Goal: Information Seeking & Learning: Learn about a topic

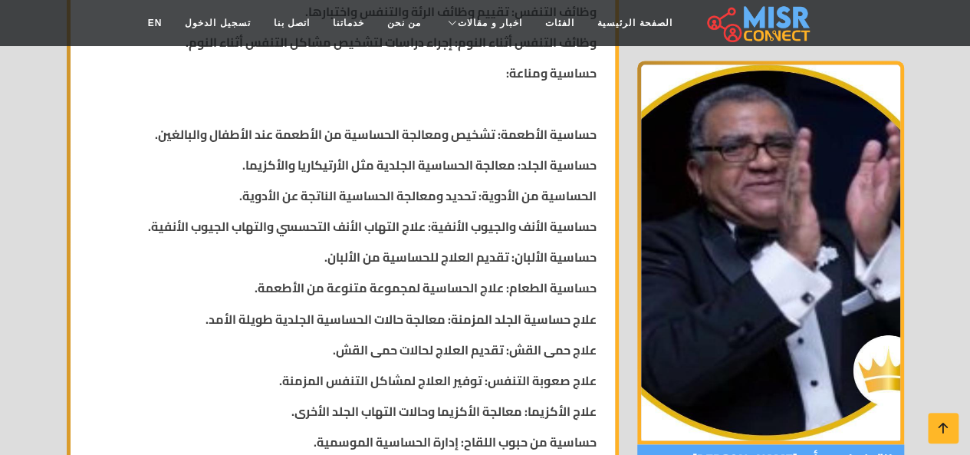
scroll to position [1218, 0]
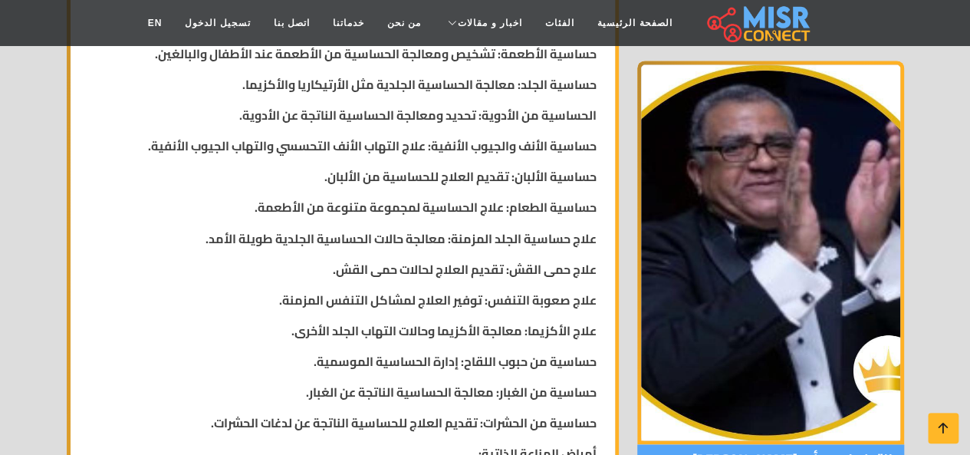
click at [357, 251] on div "نبذة عني... الأستاذ [PERSON_NAME] الصدرية، الحساسية، الجهاز التنفسي، والباطنة ب…" at bounding box center [343, 145] width 526 height 1699
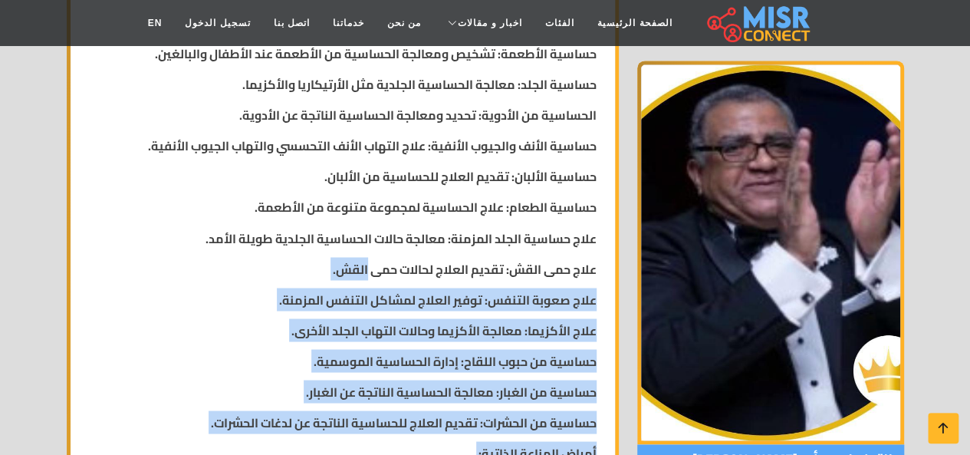
drag, startPoint x: 0, startPoint y: 0, endPoint x: 357, endPoint y: 251, distance: 436.5
drag, startPoint x: 357, startPoint y: 251, endPoint x: 379, endPoint y: 285, distance: 40.6
click at [379, 285] on div "نبذة عني... الأستاذ [PERSON_NAME] الصدرية، الحساسية، الجهاز التنفسي، والباطنة ب…" at bounding box center [343, 145] width 526 height 1699
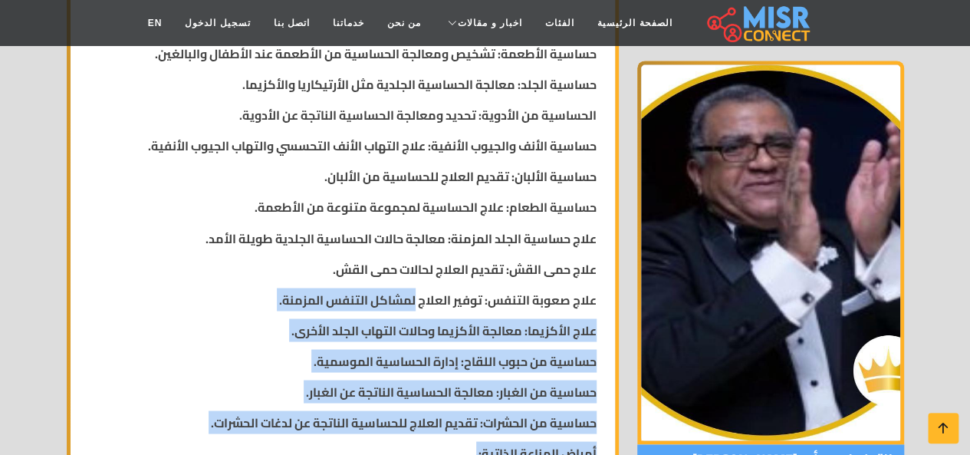
drag, startPoint x: 379, startPoint y: 285, endPoint x: 416, endPoint y: 296, distance: 38.3
click at [416, 296] on strong "علاج صعوبة التنفس: توفير العلاج لمشاكل التنفس المزمنة." at bounding box center [437, 299] width 317 height 23
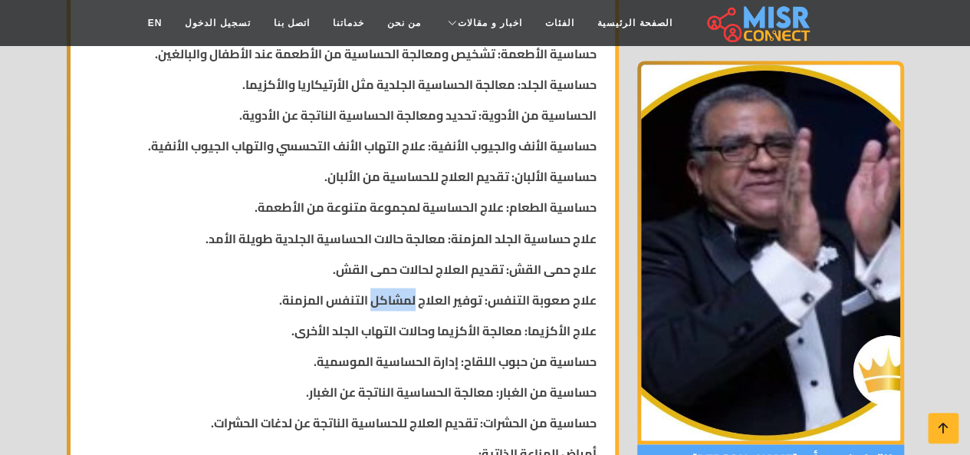
click at [416, 296] on strong "علاج صعوبة التنفس: توفير العلاج لمشاكل التنفس المزمنة." at bounding box center [437, 299] width 317 height 23
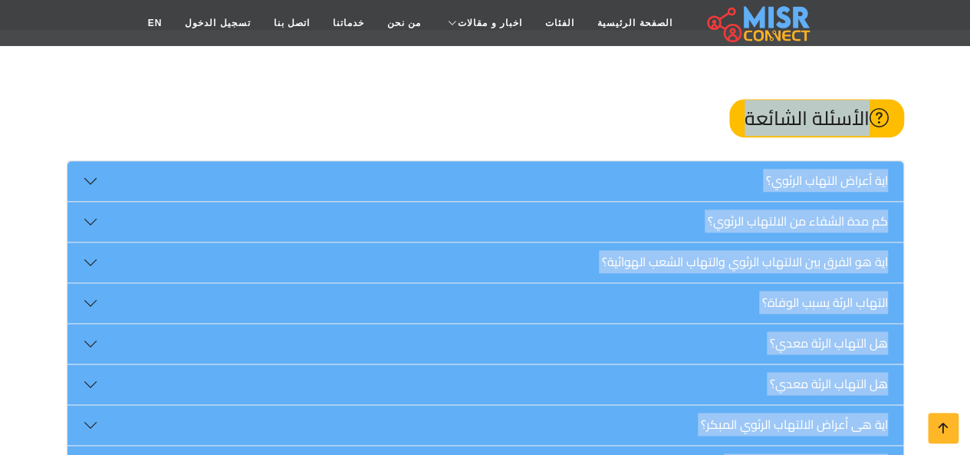
scroll to position [3643, 0]
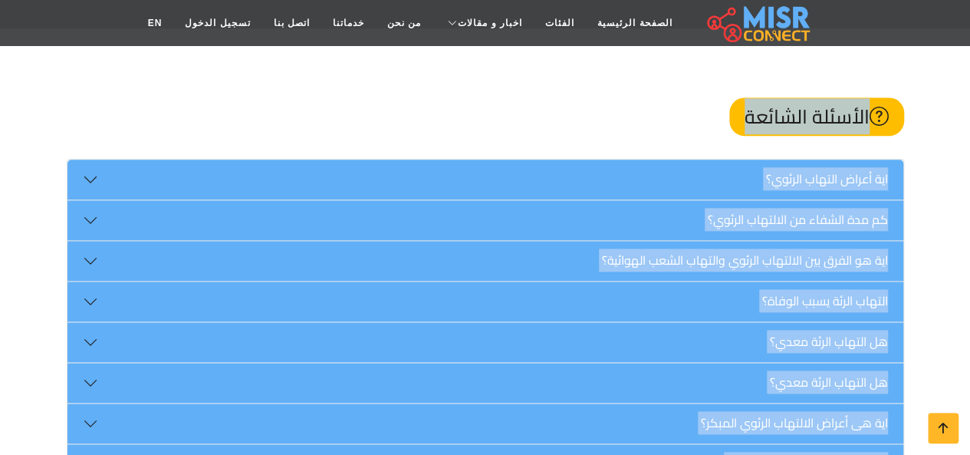
drag, startPoint x: 416, startPoint y: 296, endPoint x: 462, endPoint y: 317, distance: 51.1
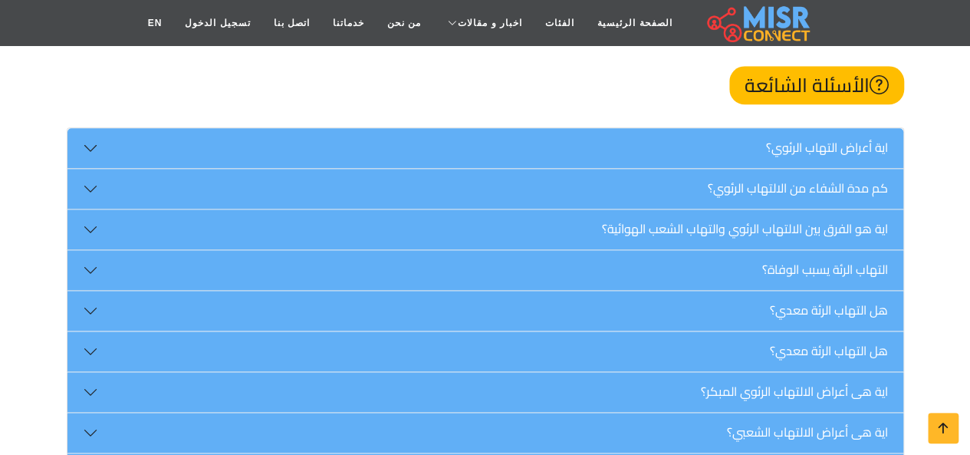
scroll to position [3674, 0]
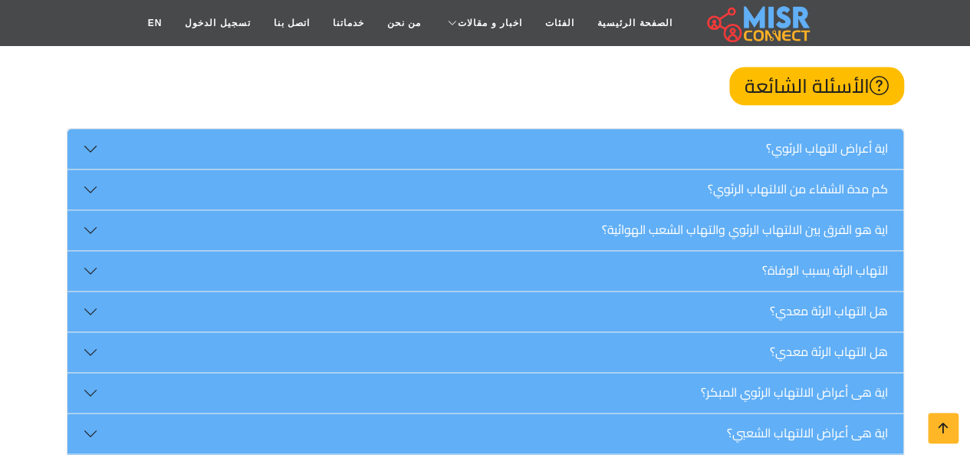
drag, startPoint x: 754, startPoint y: 289, endPoint x: 751, endPoint y: 313, distance: 24.1
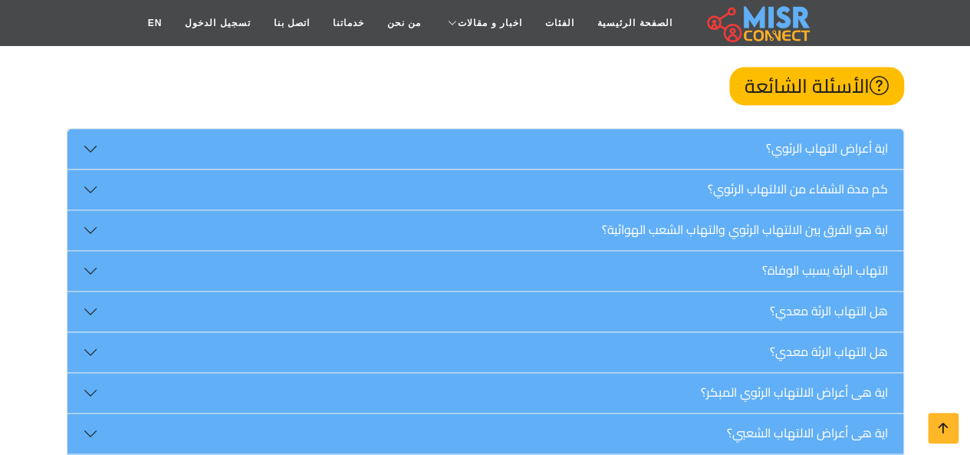
drag, startPoint x: 751, startPoint y: 313, endPoint x: 692, endPoint y: 287, distance: 64.5
click at [682, 268] on div at bounding box center [682, 268] width 0 height 0
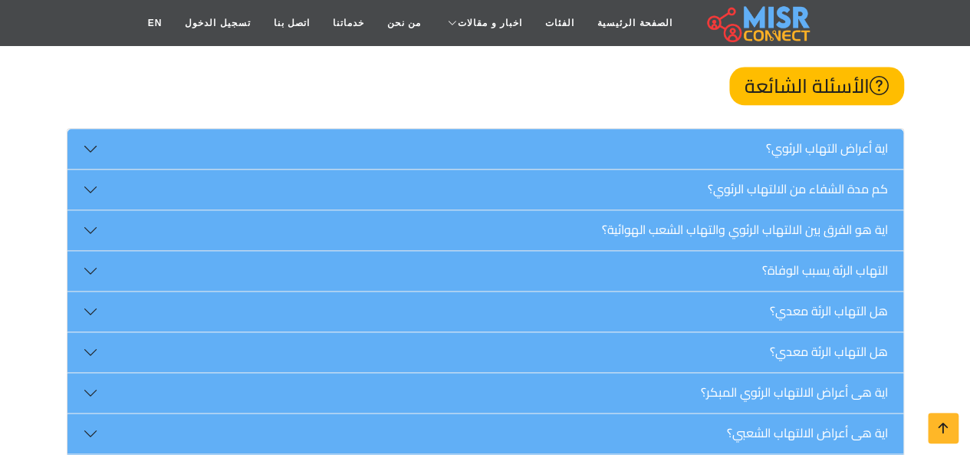
drag, startPoint x: 697, startPoint y: 300, endPoint x: 695, endPoint y: 323, distance: 23.1
drag, startPoint x: 695, startPoint y: 323, endPoint x: 603, endPoint y: 261, distance: 110.6
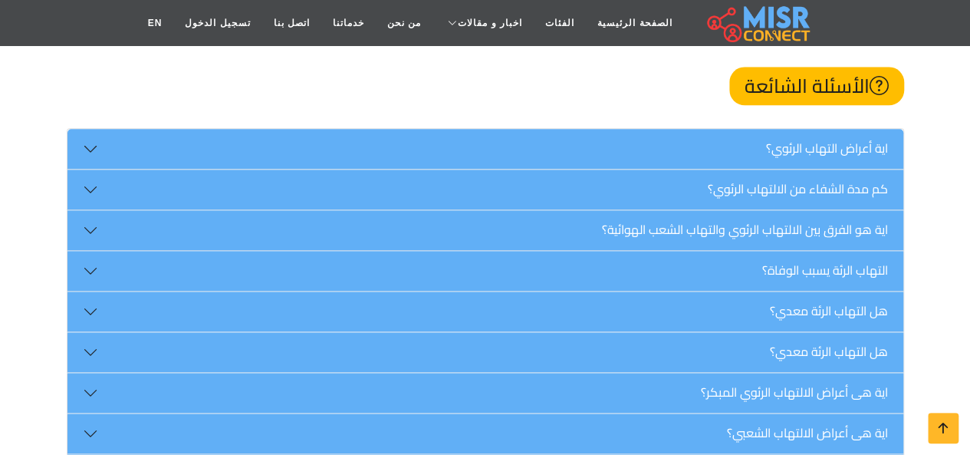
drag, startPoint x: 603, startPoint y: 261, endPoint x: 633, endPoint y: 426, distance: 166.8
click at [633, 426] on div "اية أعراض التهاب الرئوي؟ الالتهاب الرئوي هو عدوى في الرئة، ويظهر من خلال الأعرا…" at bounding box center [485, 437] width 837 height 619
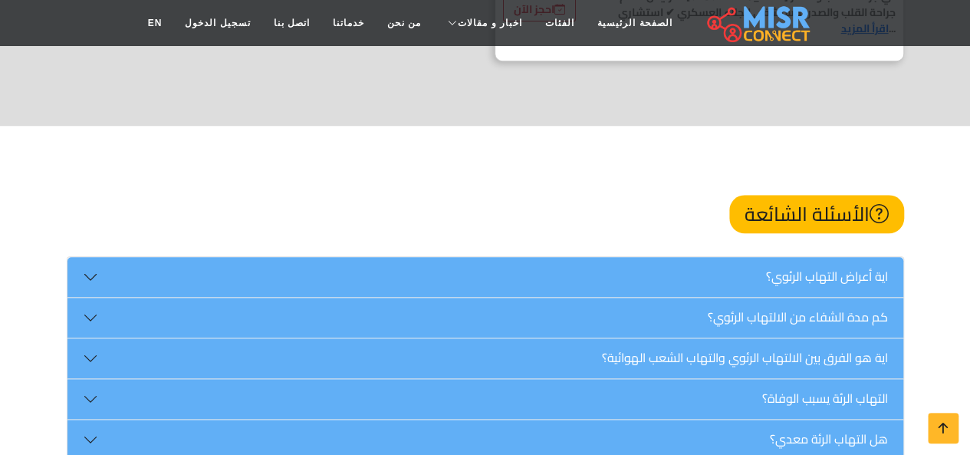
scroll to position [3520, 0]
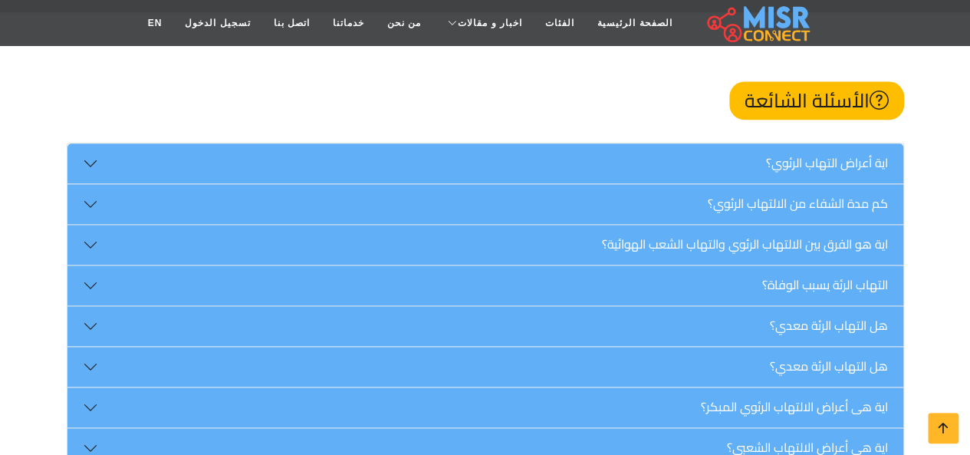
scroll to position [3690, 0]
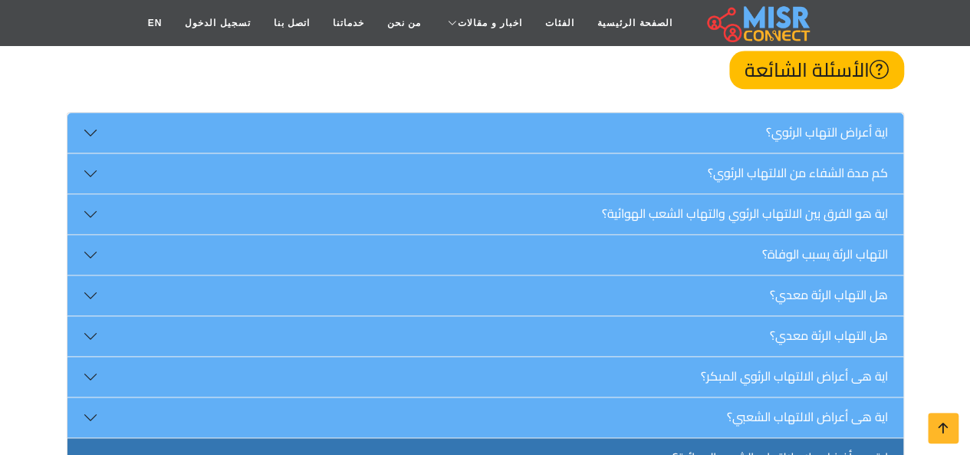
drag, startPoint x: 706, startPoint y: 238, endPoint x: 777, endPoint y: 362, distance: 142.8
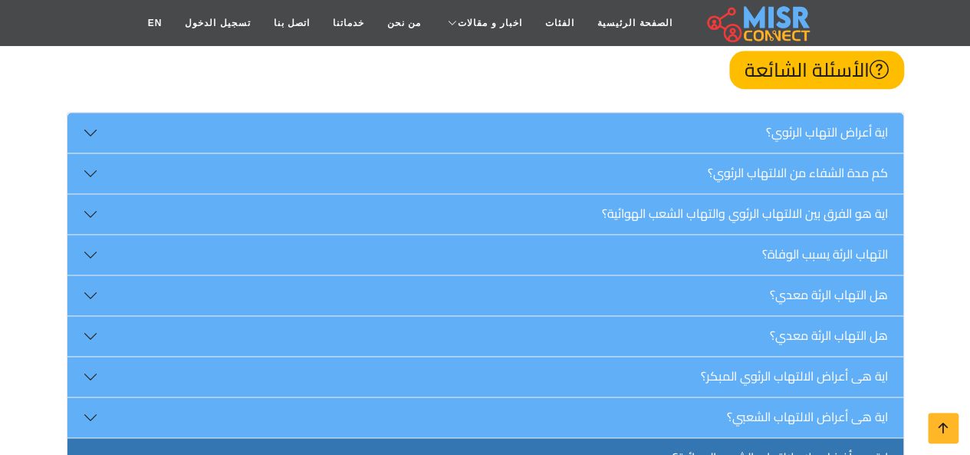
drag, startPoint x: 777, startPoint y: 362, endPoint x: 780, endPoint y: 185, distance: 177.1
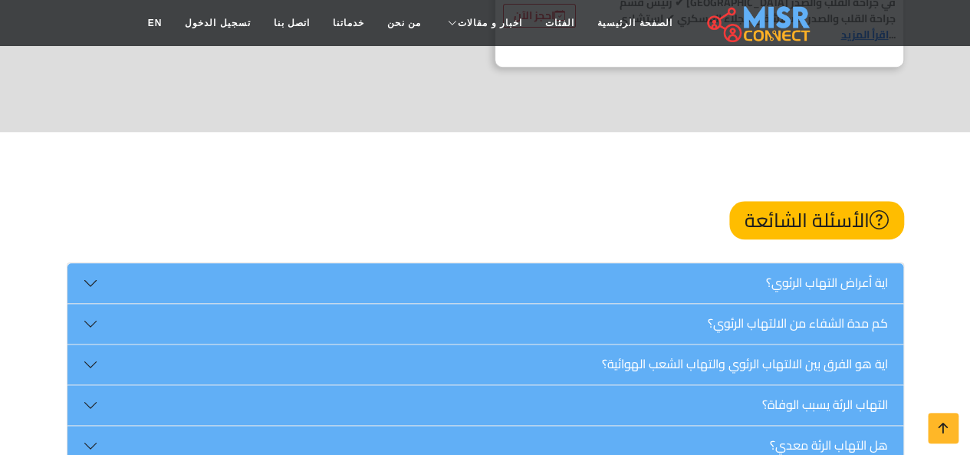
scroll to position [3539, 0]
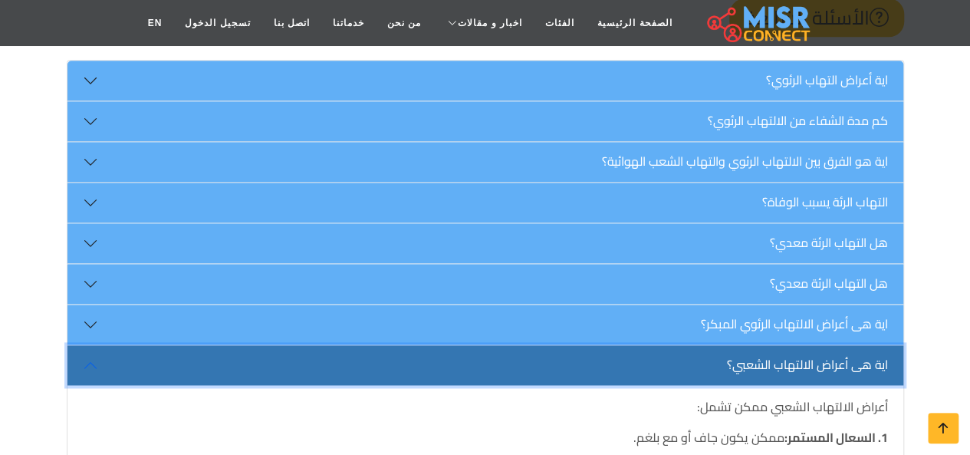
scroll to position [3743, 0]
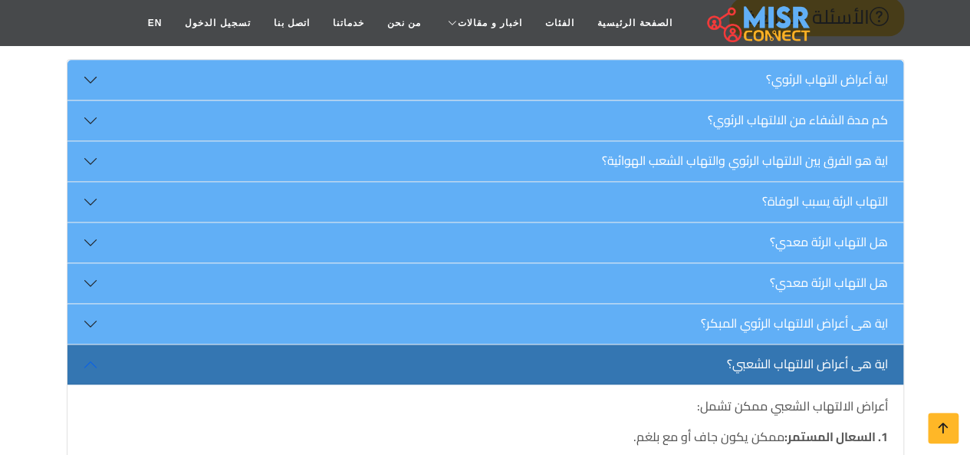
click at [773, 427] on p "1. السعال المستمر: ممكن يكون جاف أو مع بلغم." at bounding box center [485, 436] width 805 height 18
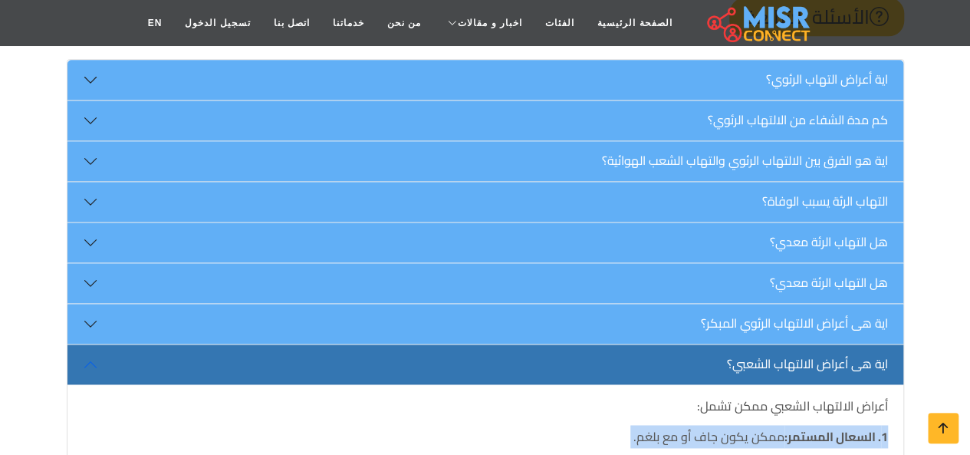
drag, startPoint x: 773, startPoint y: 159, endPoint x: 802, endPoint y: 334, distance: 177.2
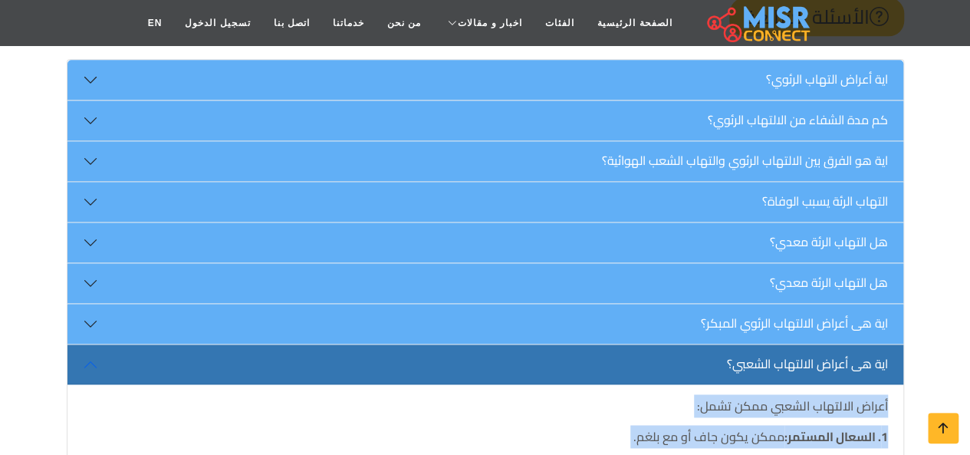
drag, startPoint x: 802, startPoint y: 334, endPoint x: 777, endPoint y: 119, distance: 216.1
click at [777, 396] on p "أعراض الالتهاب الشعبي ممكن تشمل:" at bounding box center [485, 405] width 805 height 18
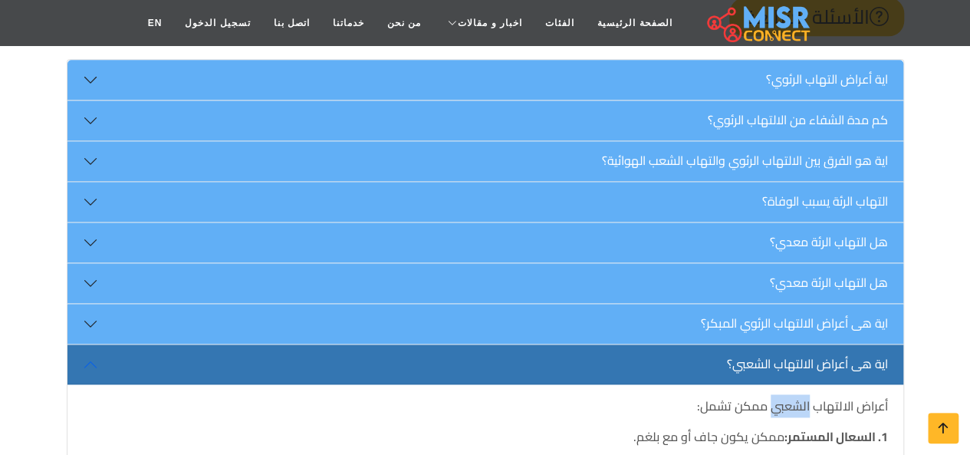
click at [777, 396] on p "أعراض الالتهاب الشعبي ممكن تشمل:" at bounding box center [485, 405] width 805 height 18
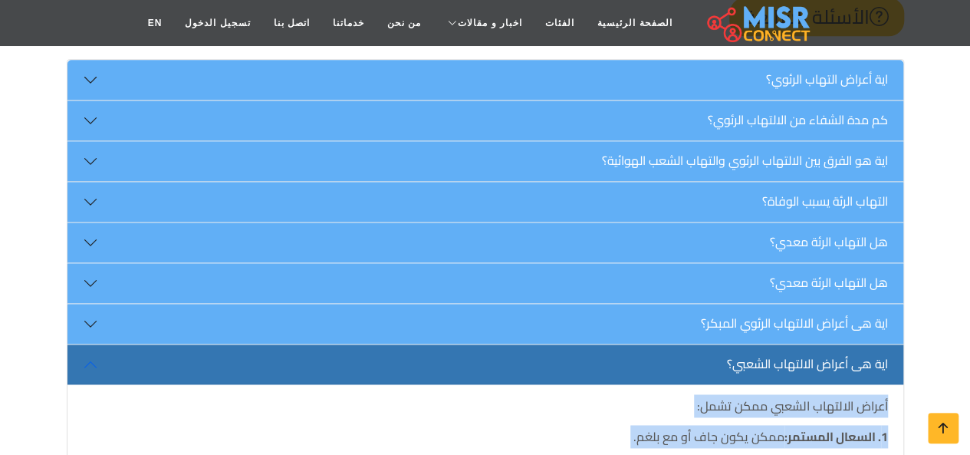
drag, startPoint x: 777, startPoint y: 119, endPoint x: 759, endPoint y: 176, distance: 59.6
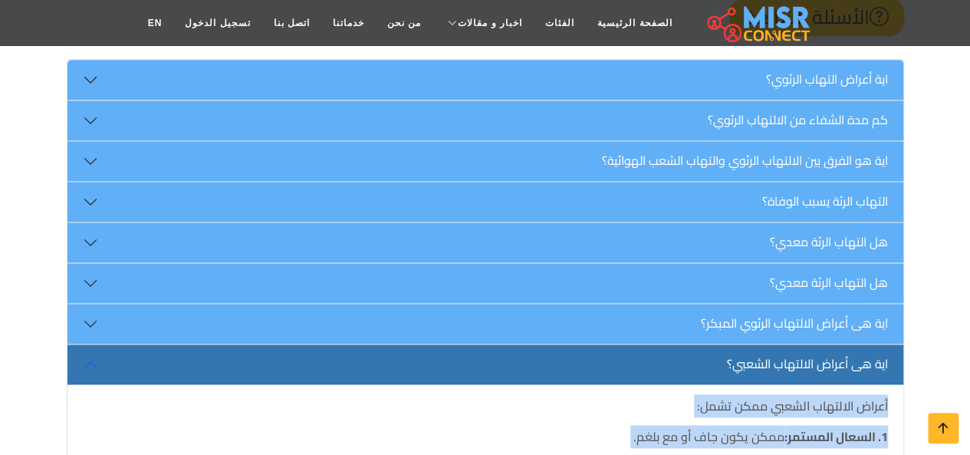
drag, startPoint x: 759, startPoint y: 176, endPoint x: 753, endPoint y: 117, distance: 58.6
click at [753, 396] on p "أعراض الالتهاب الشعبي ممكن تشمل:" at bounding box center [485, 405] width 805 height 18
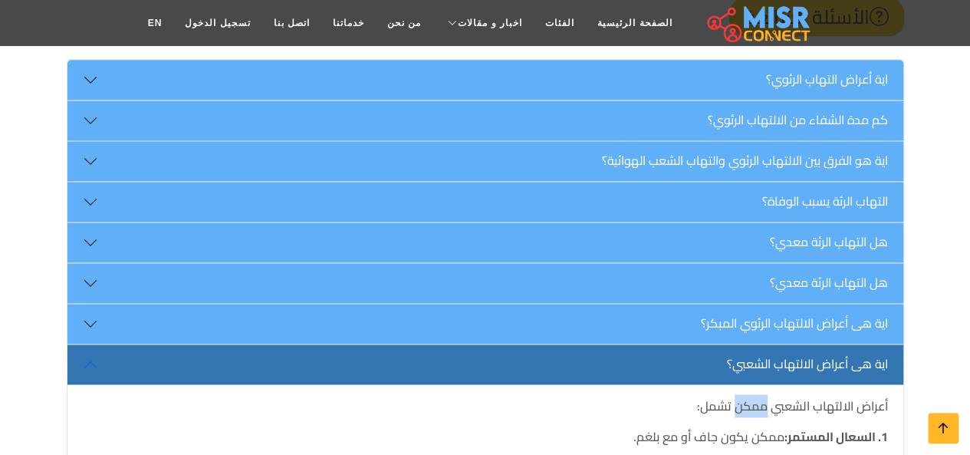
click at [753, 396] on p "أعراض الالتهاب الشعبي ممكن تشمل:" at bounding box center [485, 405] width 805 height 18
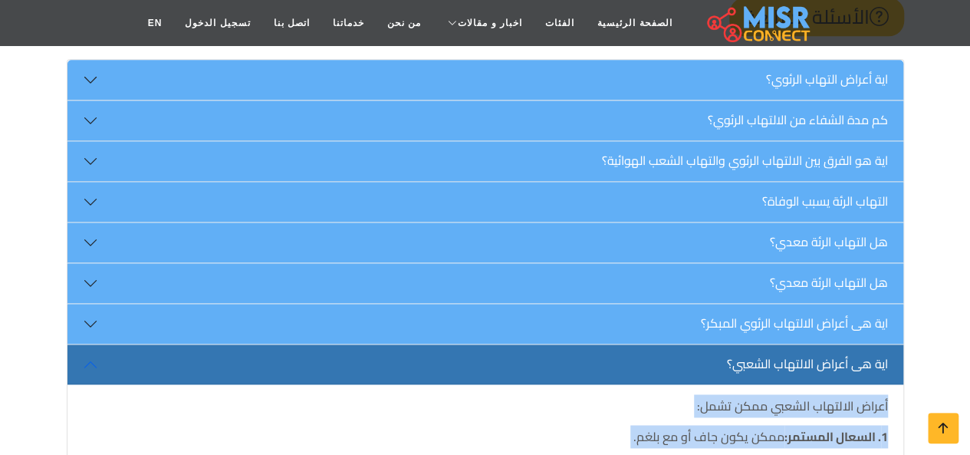
drag, startPoint x: 753, startPoint y: 117, endPoint x: 731, endPoint y: 274, distance: 158.7
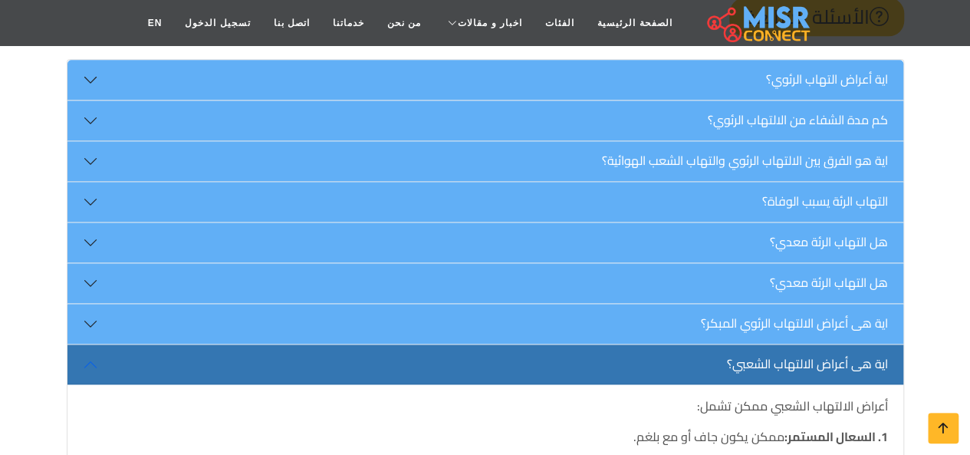
drag, startPoint x: 731, startPoint y: 274, endPoint x: 690, endPoint y: 175, distance: 107.6
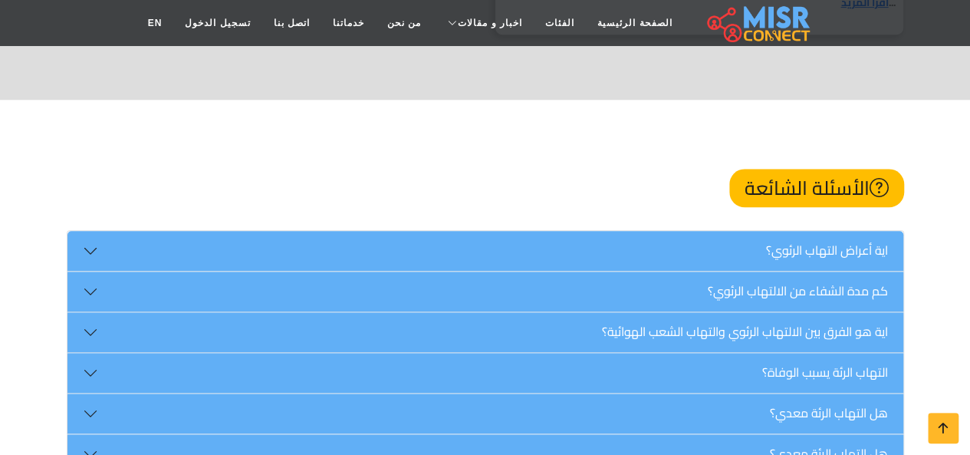
scroll to position [3568, 0]
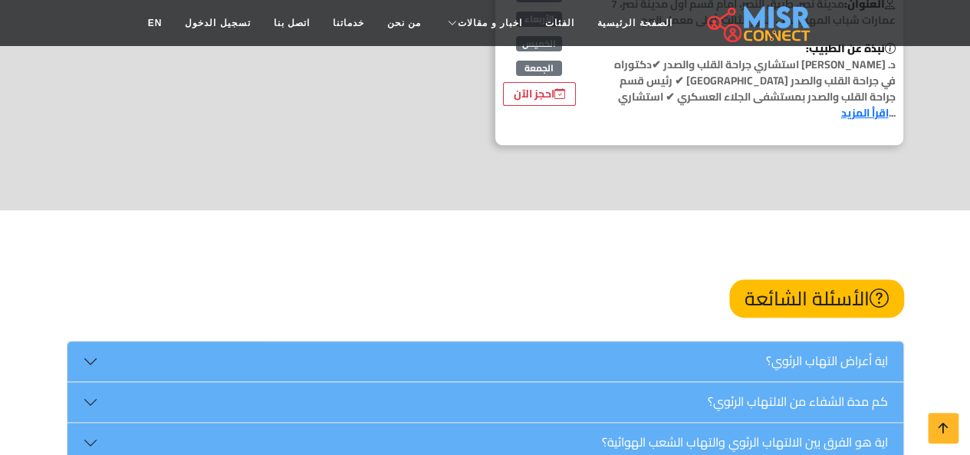
scroll to position [3462, 0]
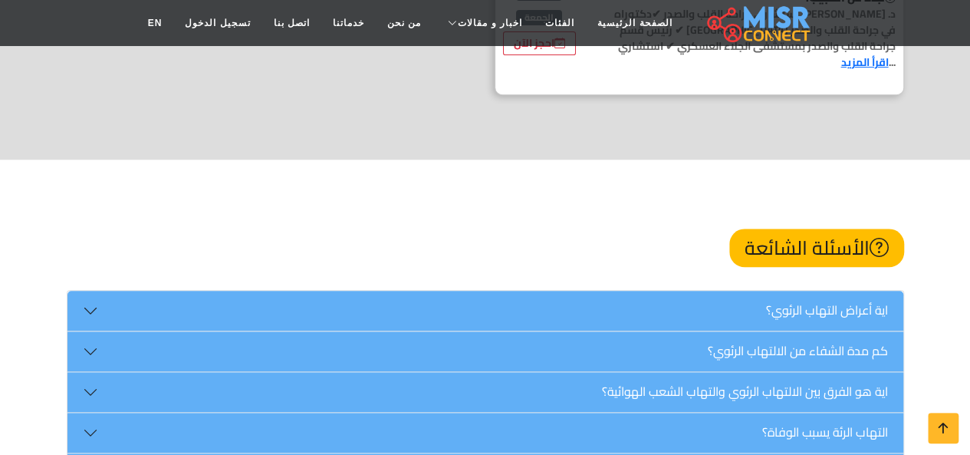
scroll to position [3515, 0]
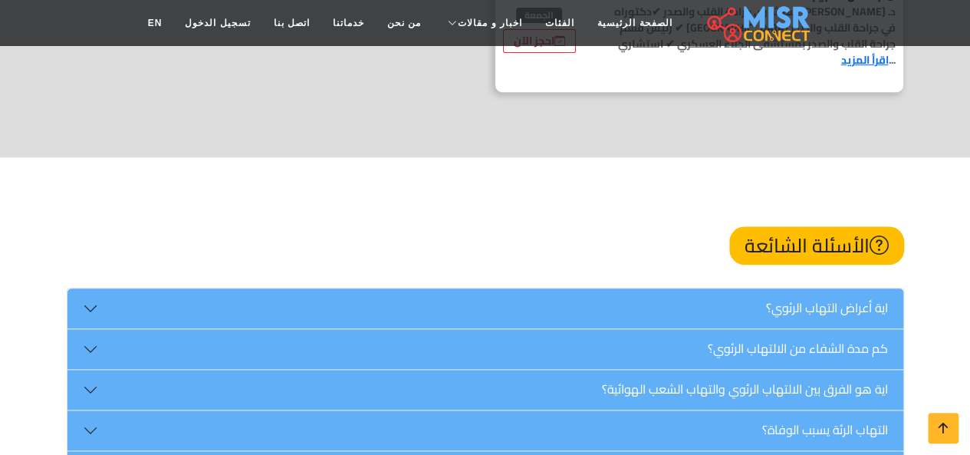
drag, startPoint x: 687, startPoint y: 275, endPoint x: 675, endPoint y: 271, distance: 12.9
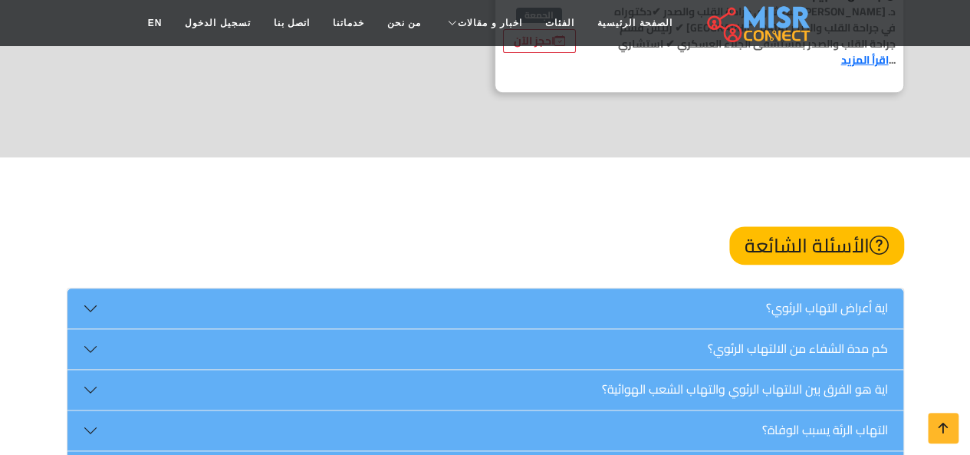
drag, startPoint x: 675, startPoint y: 271, endPoint x: 740, endPoint y: 364, distance: 113.4
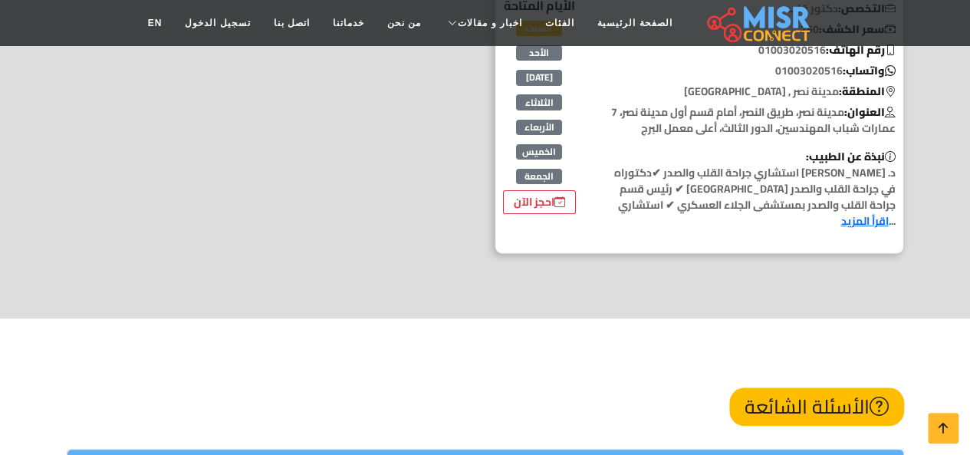
scroll to position [3347, 0]
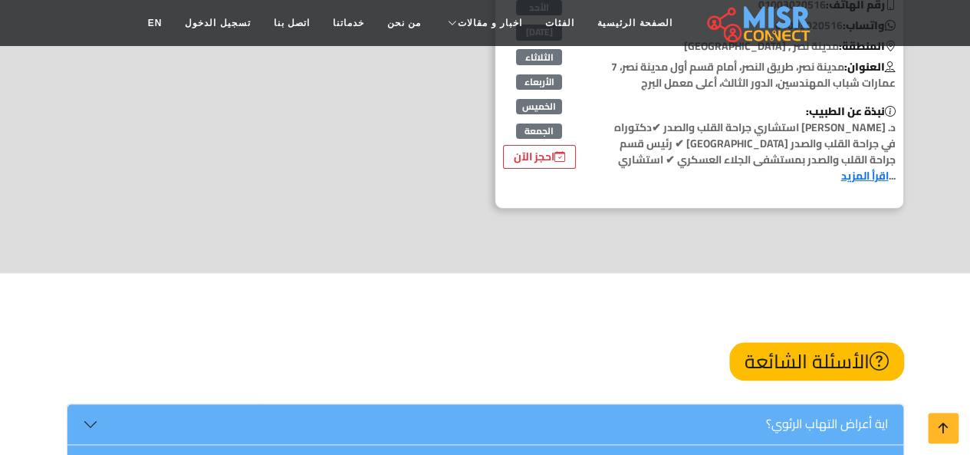
scroll to position [3400, 0]
drag, startPoint x: 731, startPoint y: 305, endPoint x: 741, endPoint y: 385, distance: 80.4
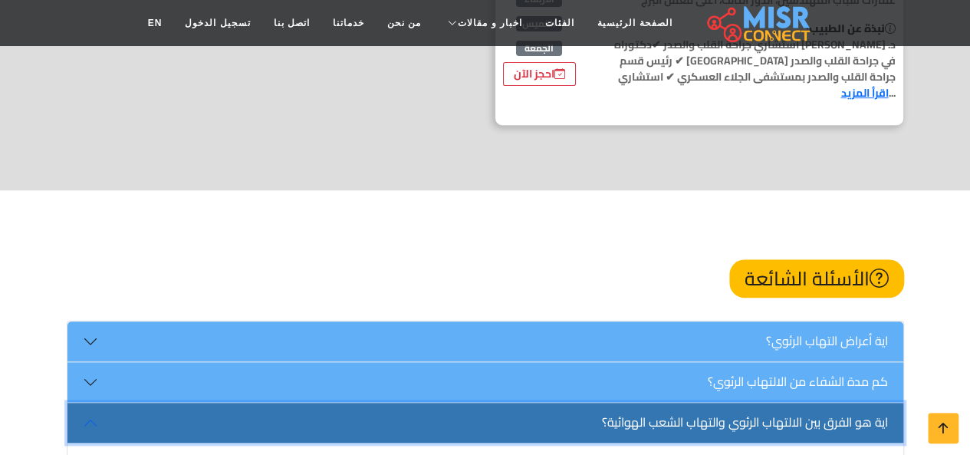
scroll to position [3485, 0]
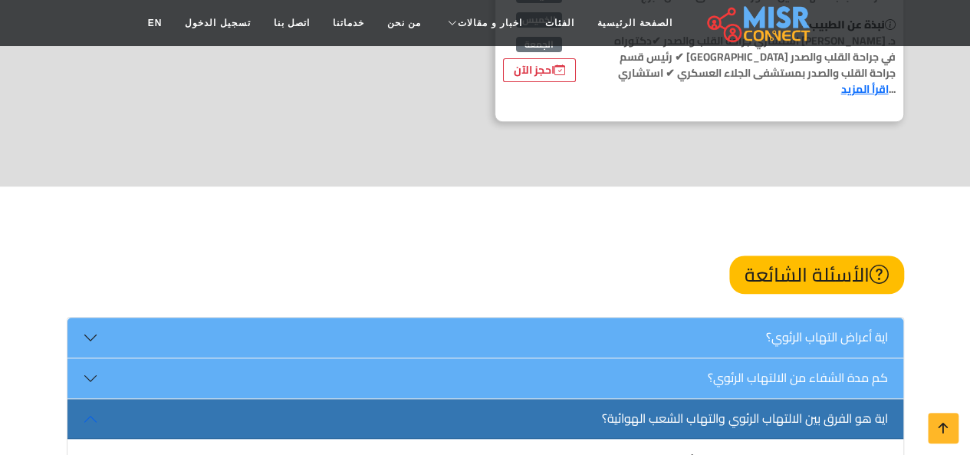
drag, startPoint x: 708, startPoint y: 321, endPoint x: 708, endPoint y: 192, distance: 129.6
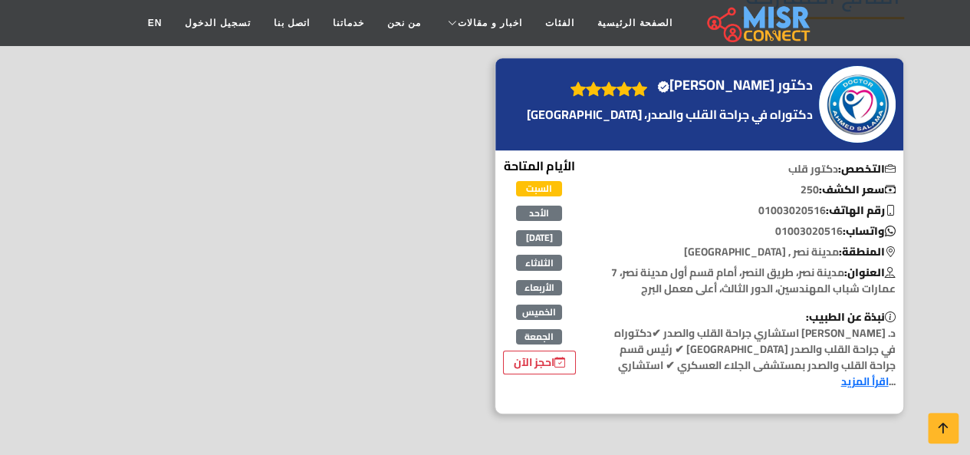
scroll to position [3193, 0]
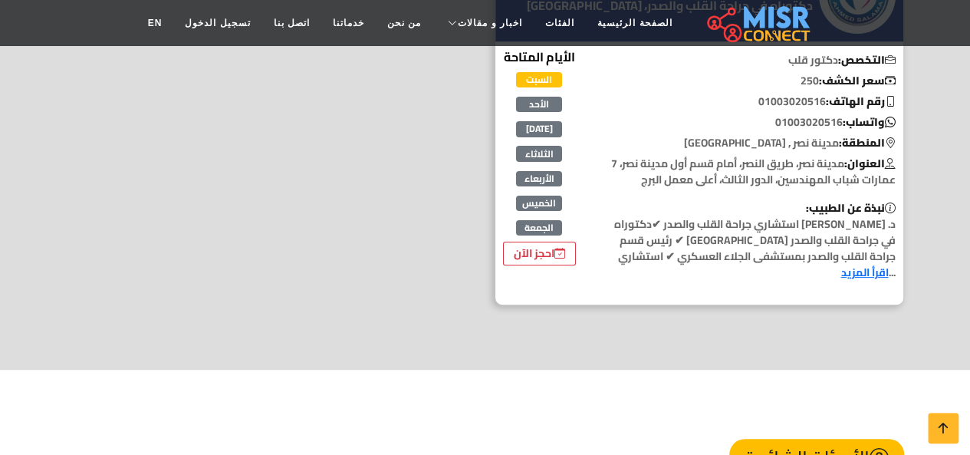
scroll to position [3299, 0]
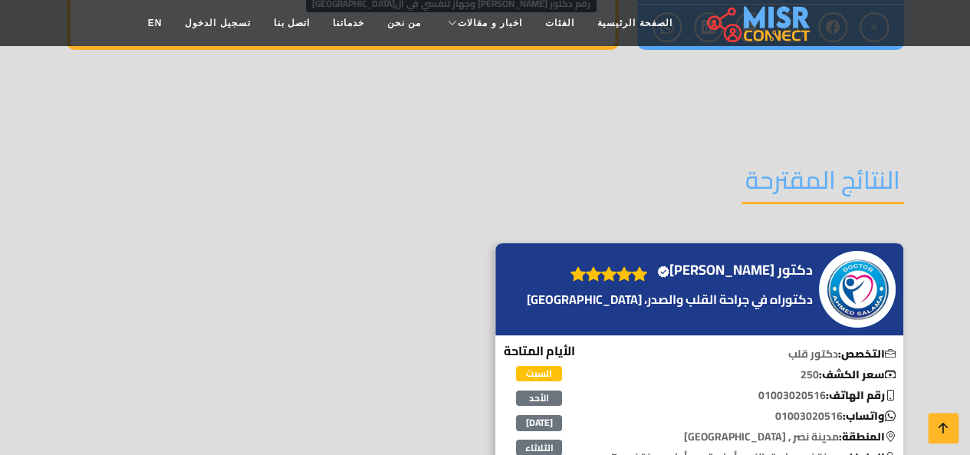
scroll to position [2881, 0]
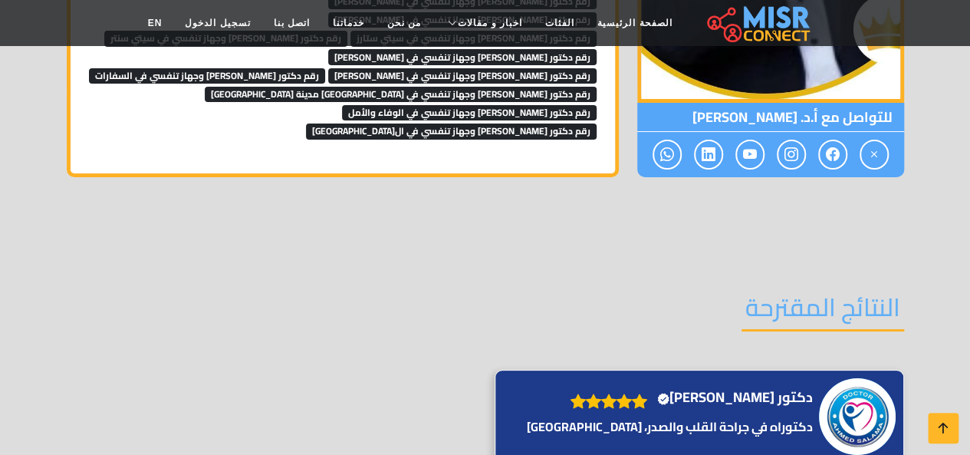
drag, startPoint x: 839, startPoint y: 215, endPoint x: 810, endPoint y: 311, distance: 99.4
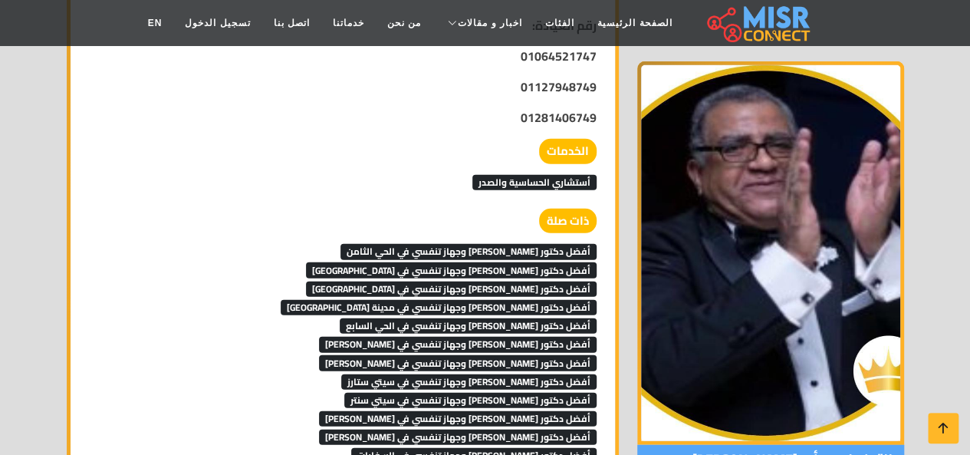
click at [810, 311] on img at bounding box center [770, 252] width 267 height 383
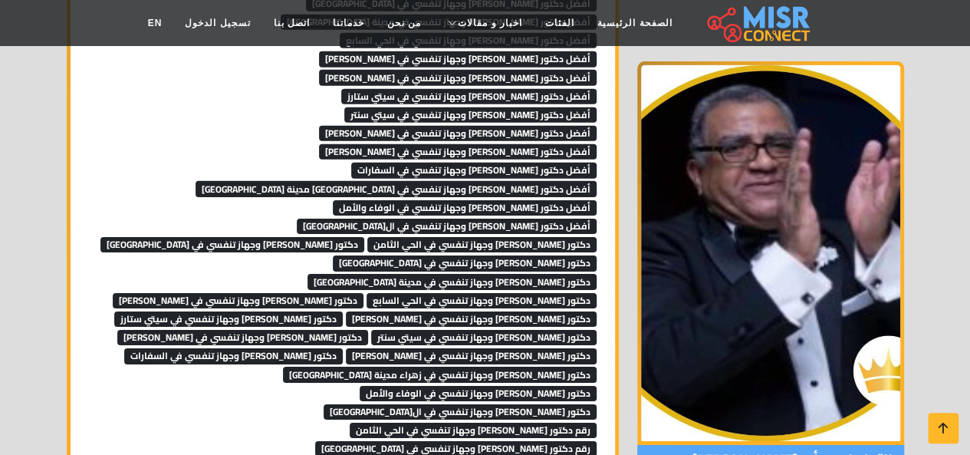
scroll to position [2359, 0]
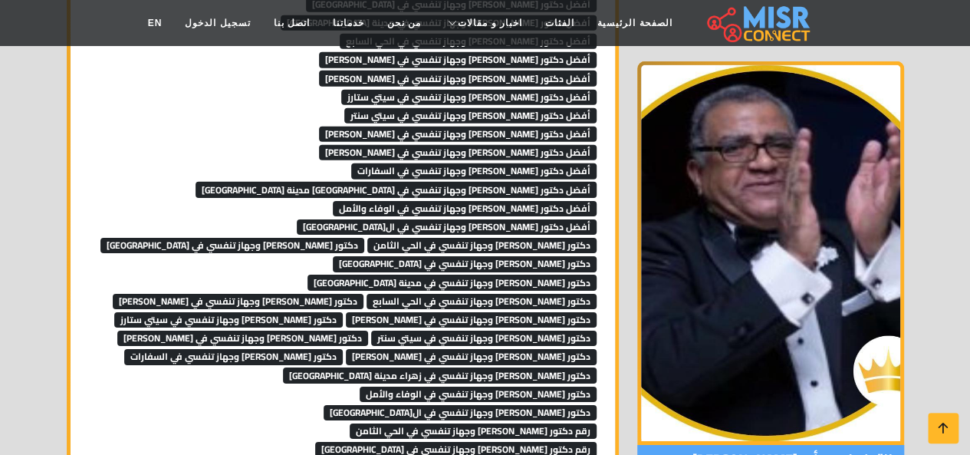
drag, startPoint x: 785, startPoint y: 403, endPoint x: 823, endPoint y: 406, distance: 38.4
click at [833, 445] on span "للتواصل مع أ.د. [PERSON_NAME]" at bounding box center [770, 459] width 267 height 29
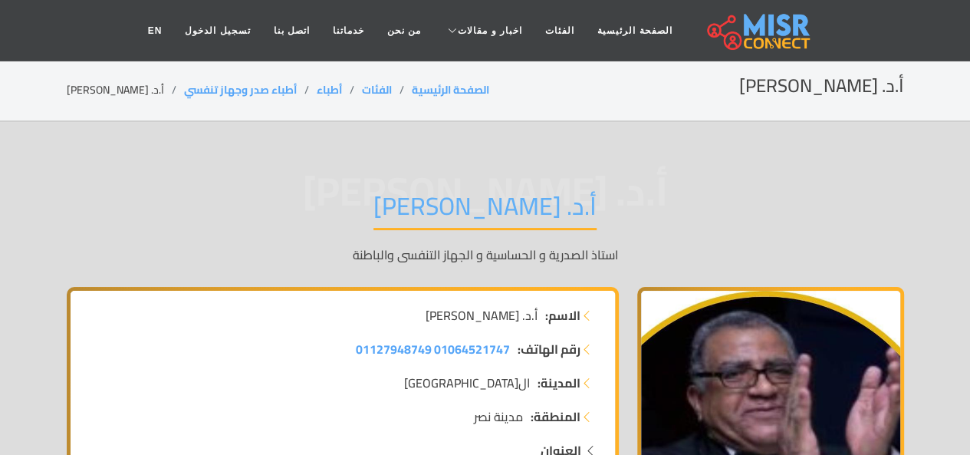
scroll to position [4, 0]
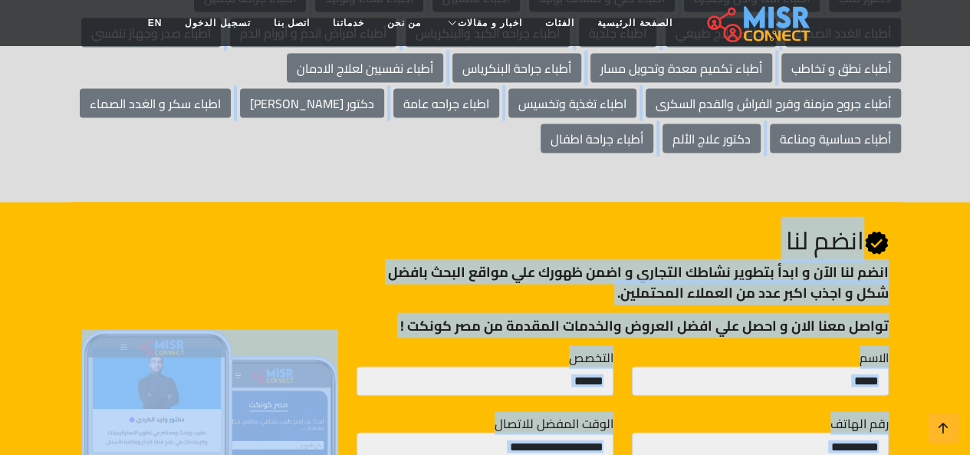
scroll to position [4518, 0]
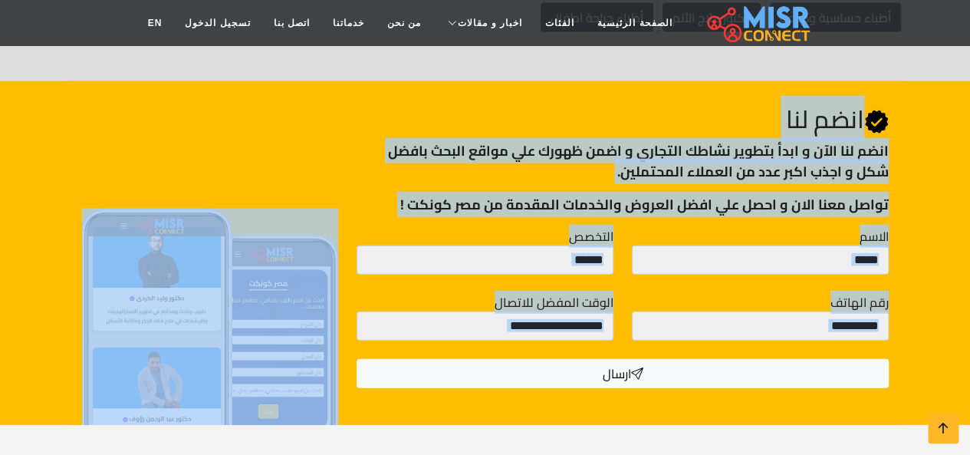
drag, startPoint x: 740, startPoint y: 160, endPoint x: 687, endPoint y: 370, distance: 216.6
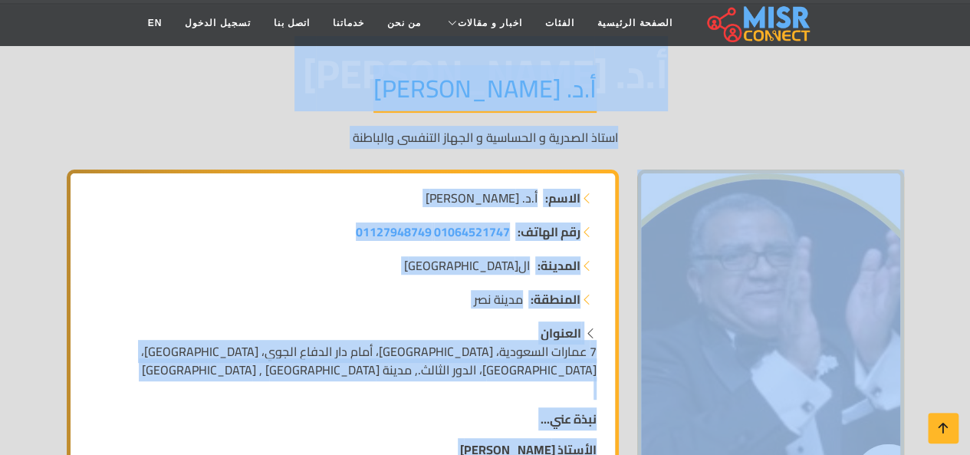
scroll to position [0, 0]
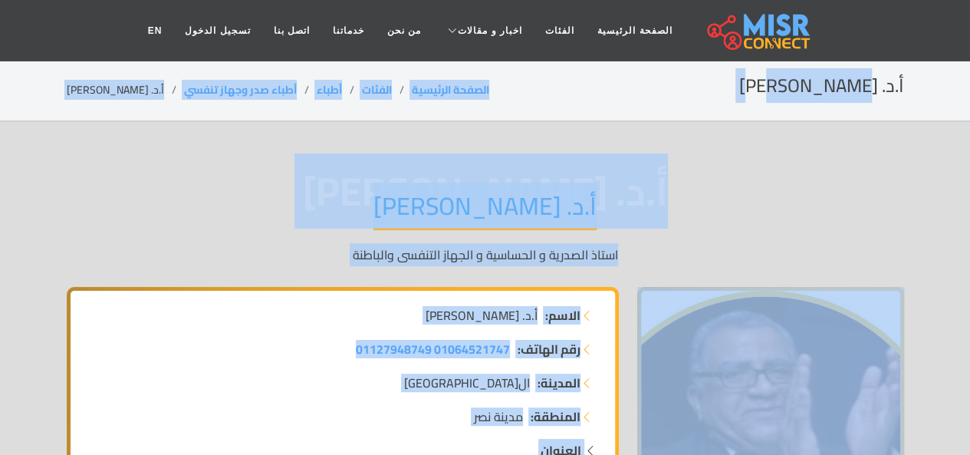
drag, startPoint x: 689, startPoint y: 435, endPoint x: 981, endPoint y: -67, distance: 580.3
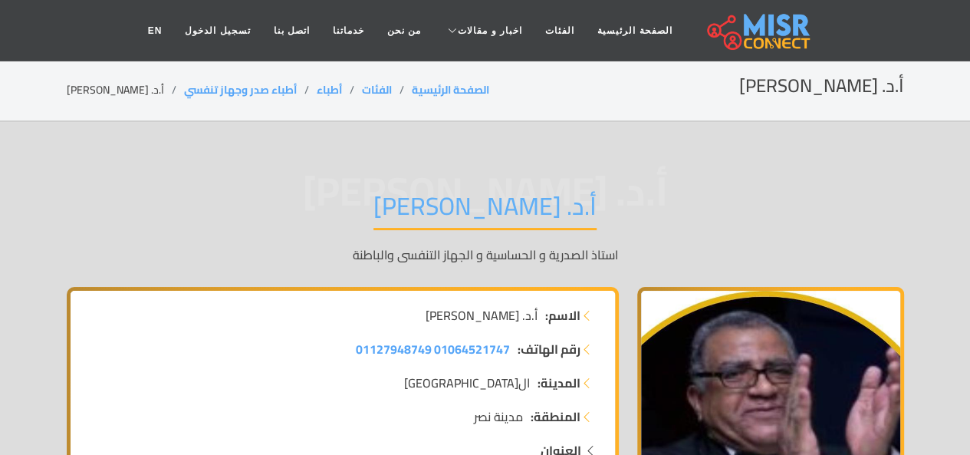
click at [817, 10] on header "الصفحة الرئيسية الفئات اخبار و مقالات أخبار الرياضة حوادث اخبار طبية مشاهير اخب…" at bounding box center [485, 30] width 970 height 61
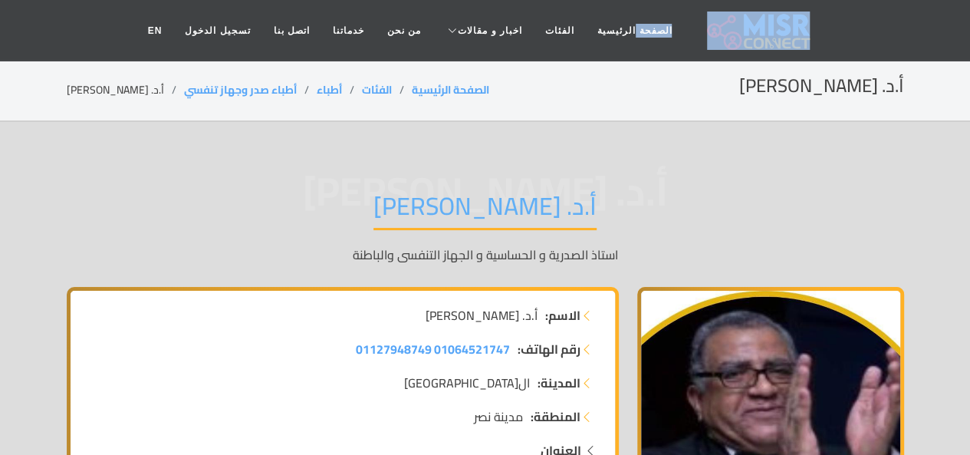
click at [817, 10] on header "الصفحة الرئيسية الفئات اخبار و مقالات أخبار الرياضة حوادث اخبار طبية مشاهير اخب…" at bounding box center [485, 30] width 970 height 61
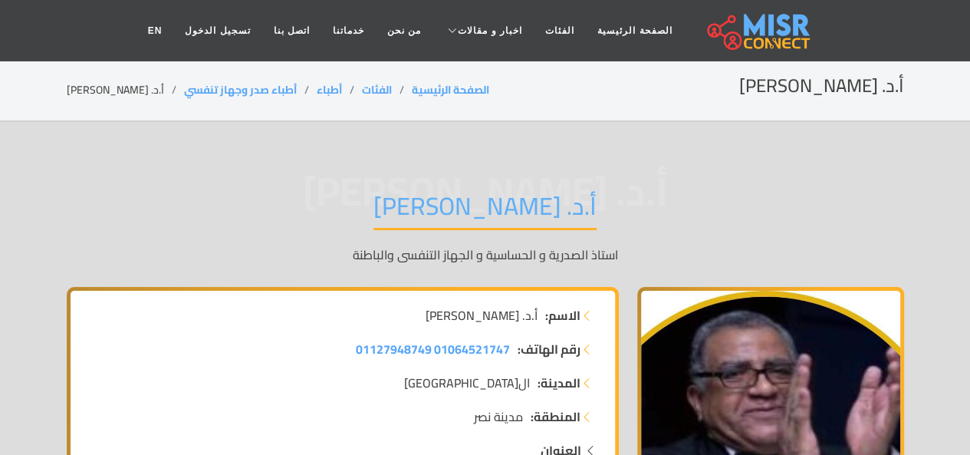
click at [813, 24] on header "الصفحة الرئيسية الفئات اخبار و مقالات أخبار الرياضة حوادث اخبار طبية مشاهير اخب…" at bounding box center [485, 30] width 970 height 61
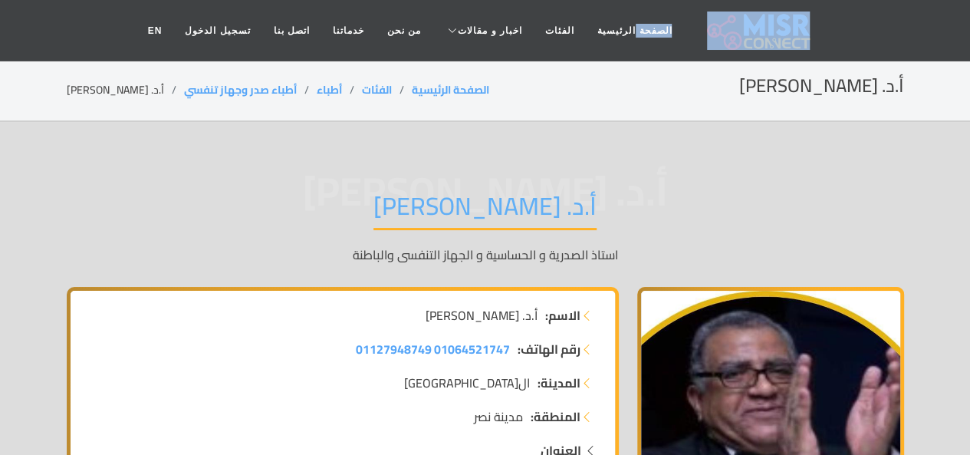
click at [813, 24] on header "الصفحة الرئيسية الفئات اخبار و مقالات أخبار الرياضة حوادث اخبار طبية مشاهير اخب…" at bounding box center [485, 30] width 970 height 61
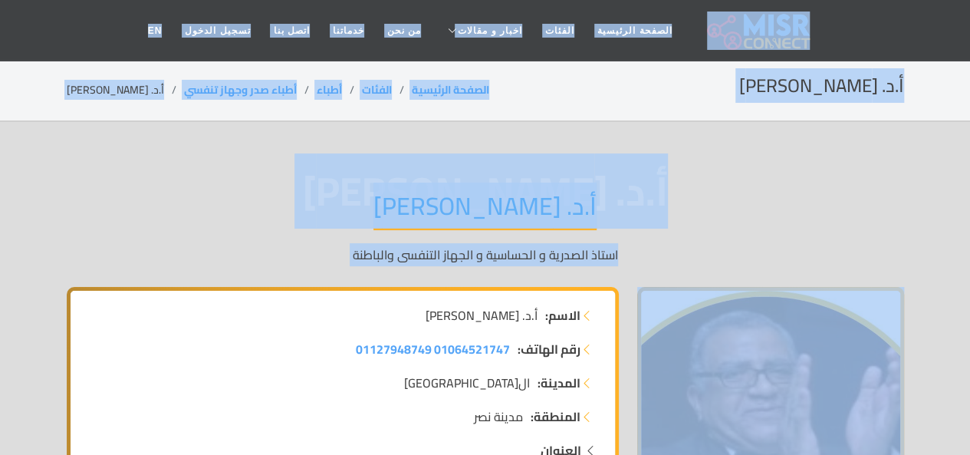
drag, startPoint x: 813, startPoint y: 24, endPoint x: 926, endPoint y: 347, distance: 342.1
click at [825, 231] on div "أ.د. [PERSON_NAME].د. [PERSON_NAME] الصدرية و الحساسية و الجهاز التنفسى والباطنة" at bounding box center [485, 227] width 837 height 119
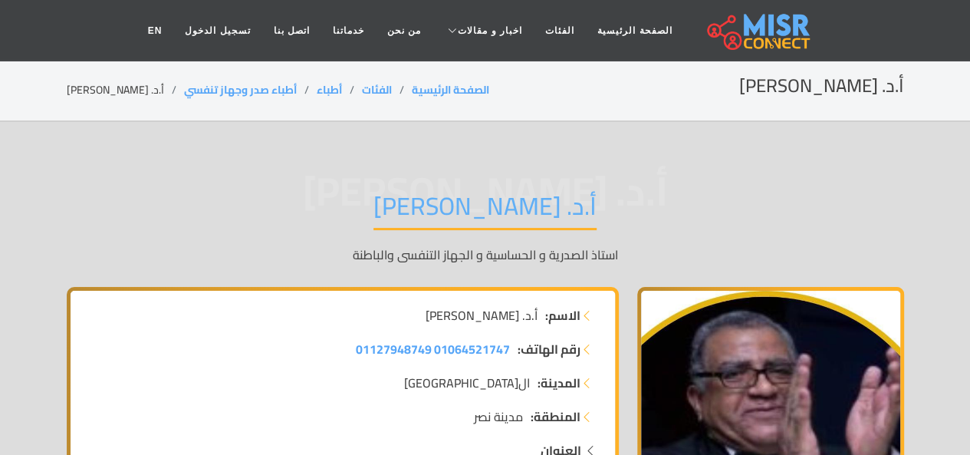
click at [836, 22] on header "الصفحة الرئيسية الفئات اخبار و مقالات أخبار الرياضة حوادث اخبار طبية مشاهير اخب…" at bounding box center [485, 30] width 970 height 61
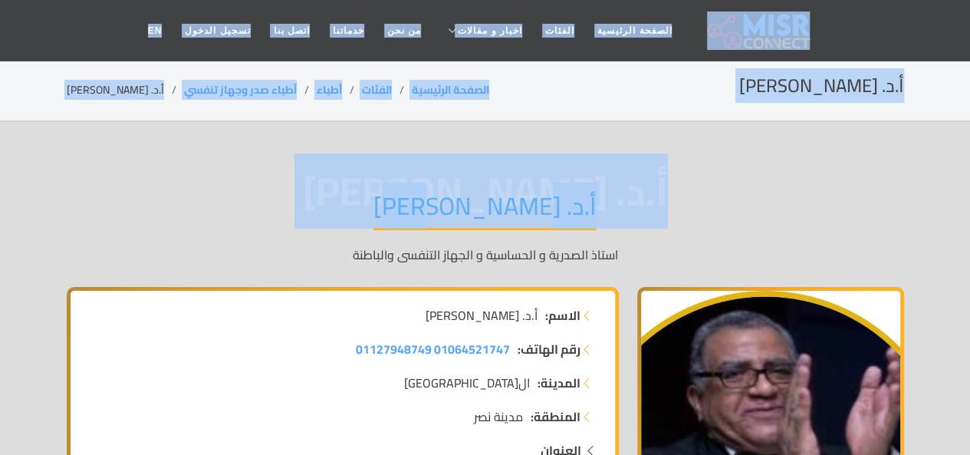
drag, startPoint x: 836, startPoint y: 22, endPoint x: 785, endPoint y: 159, distance: 146.5
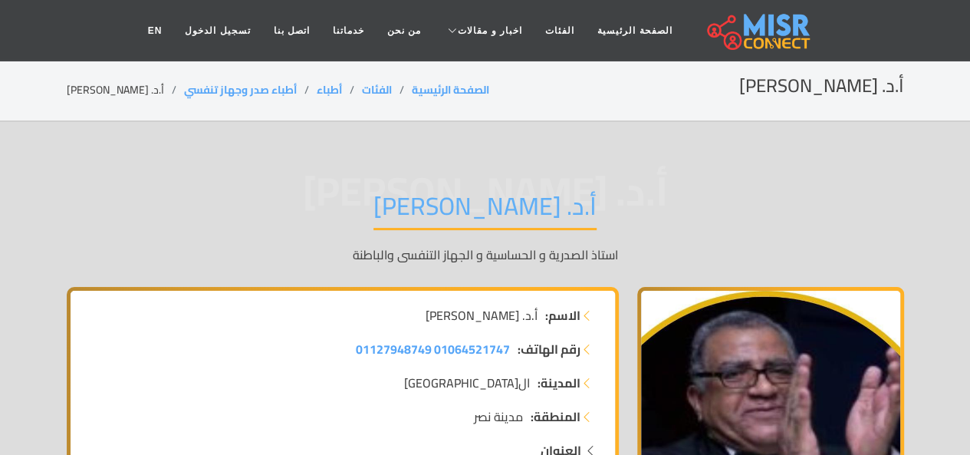
click at [476, 191] on span "أ.د. [PERSON_NAME]" at bounding box center [485, 191] width 837 height 0
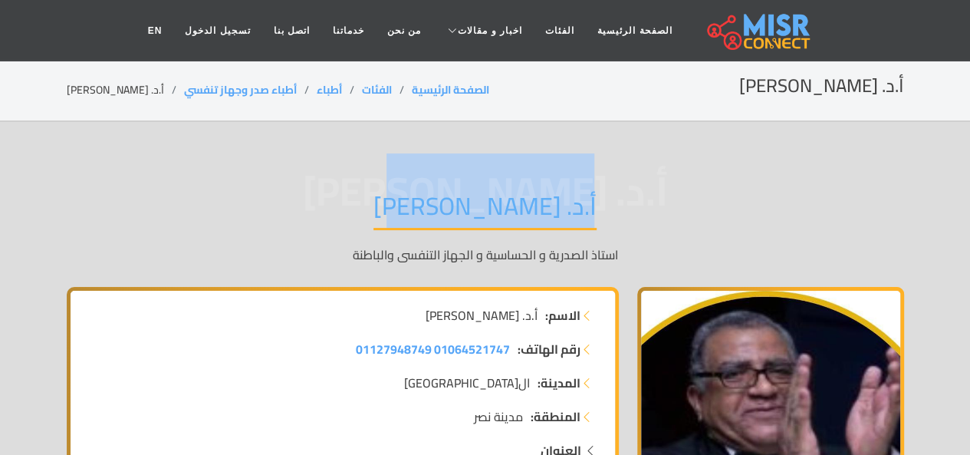
click at [476, 191] on span "أ.د. [PERSON_NAME]" at bounding box center [485, 191] width 837 height 0
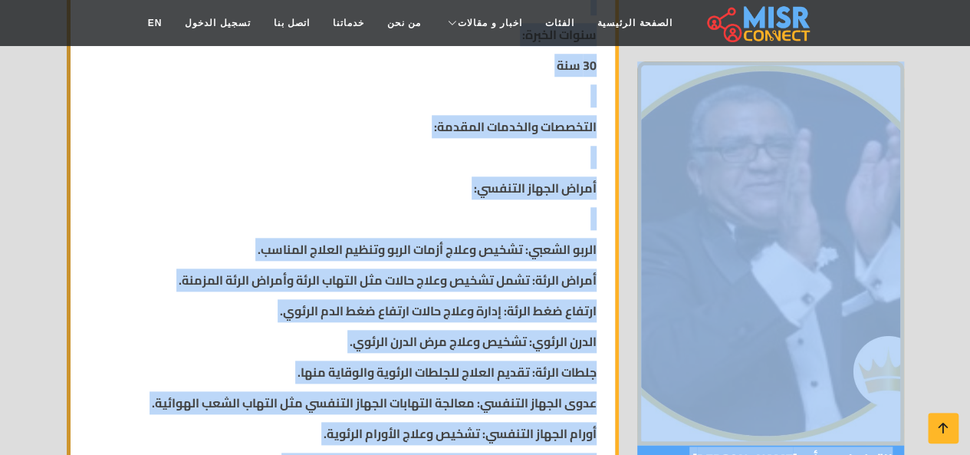
drag, startPoint x: 476, startPoint y: 176, endPoint x: 612, endPoint y: 485, distance: 337.5
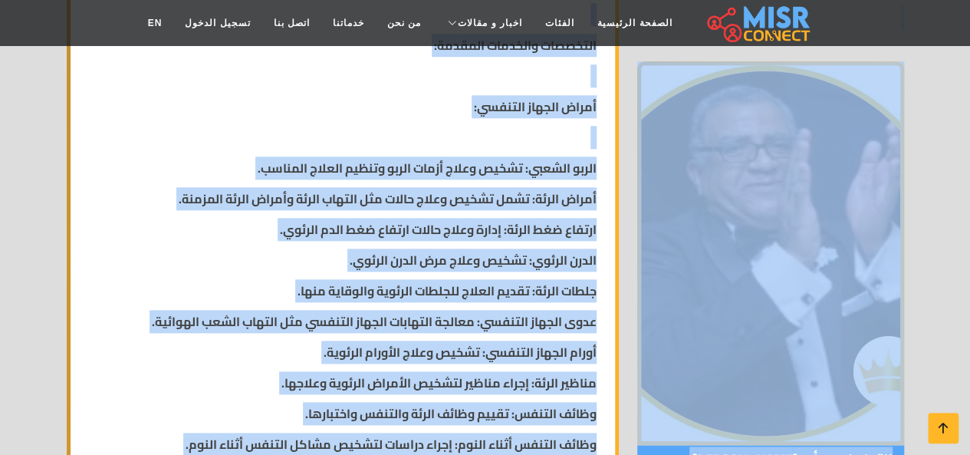
click at [459, 292] on strong "جلطات الرئة: تقديم العلاج للجلطات الرئوية والوقاية منها." at bounding box center [446, 290] width 299 height 23
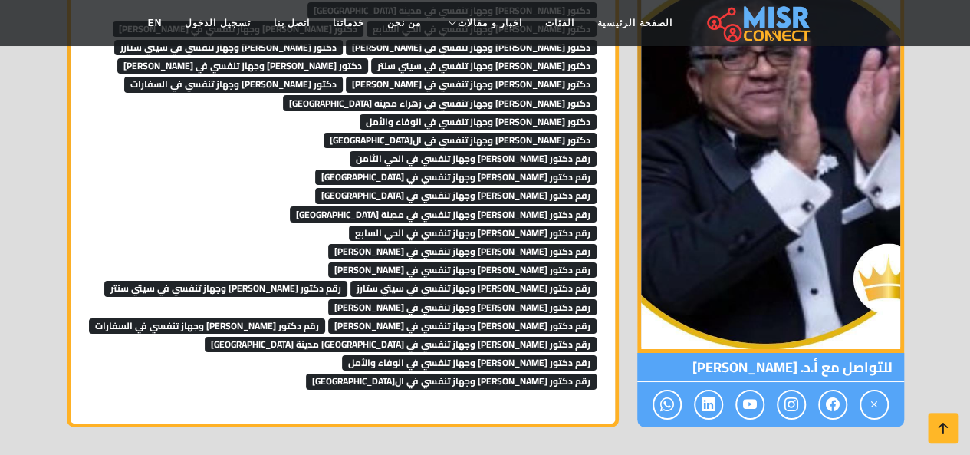
scroll to position [2651, 0]
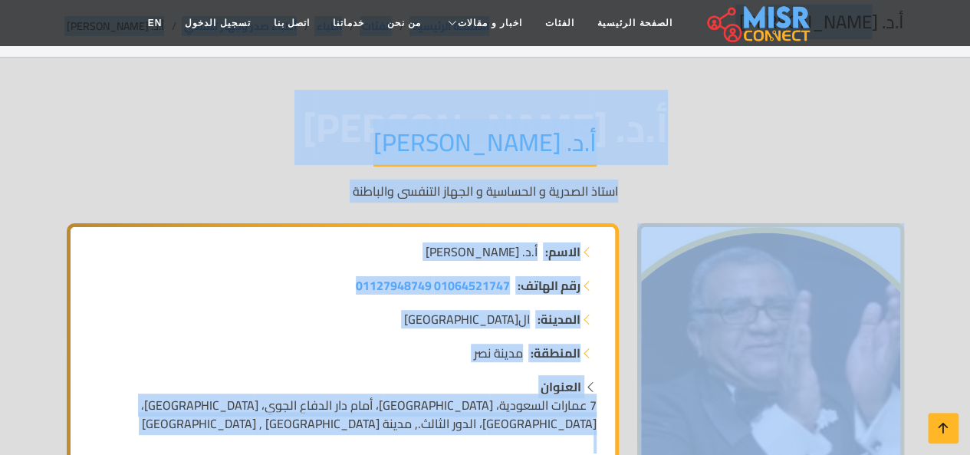
scroll to position [0, 0]
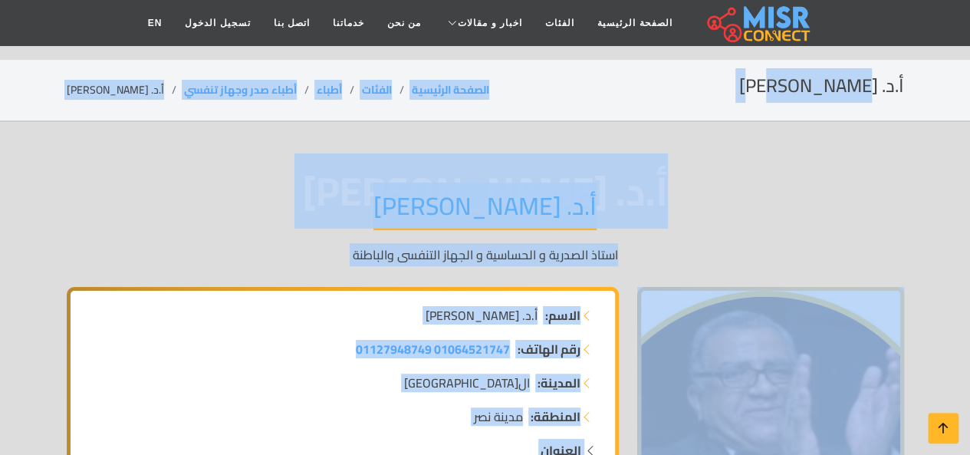
drag, startPoint x: 459, startPoint y: 292, endPoint x: 681, endPoint y: -67, distance: 421.7
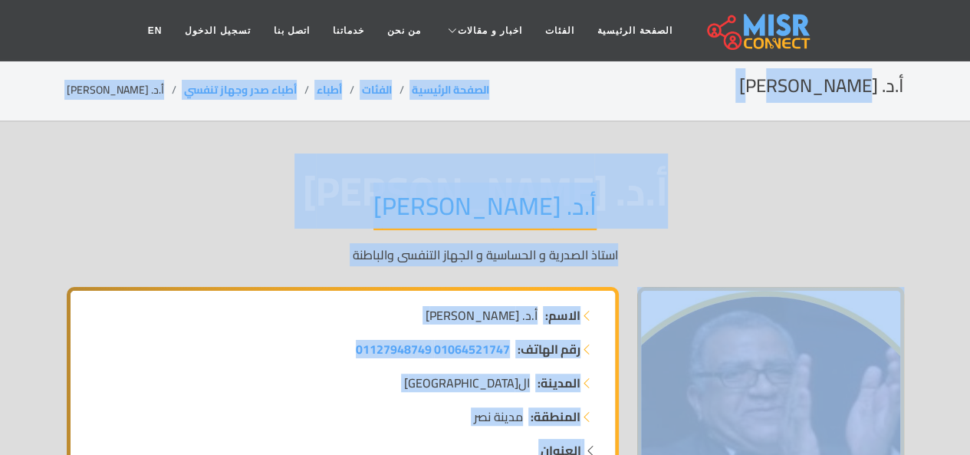
click at [633, 191] on span "أ.د. [PERSON_NAME]" at bounding box center [485, 191] width 837 height 0
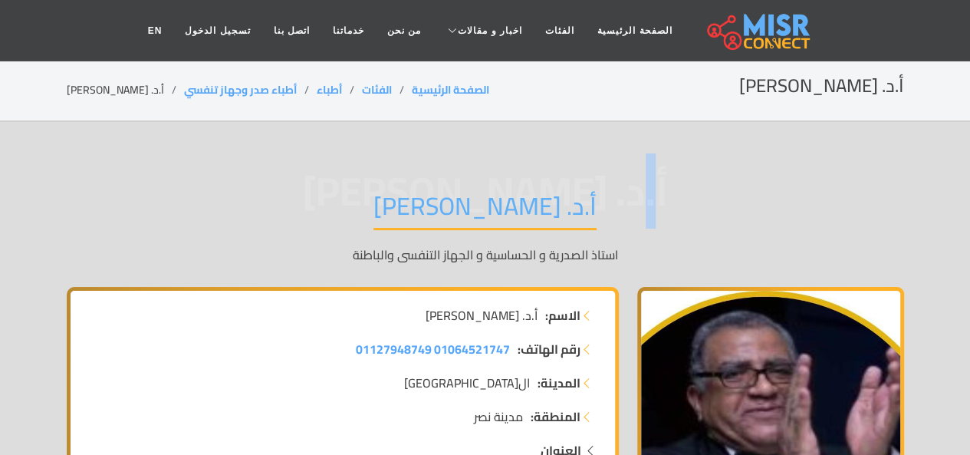
click at [633, 191] on span "أ.د. [PERSON_NAME]" at bounding box center [485, 191] width 837 height 0
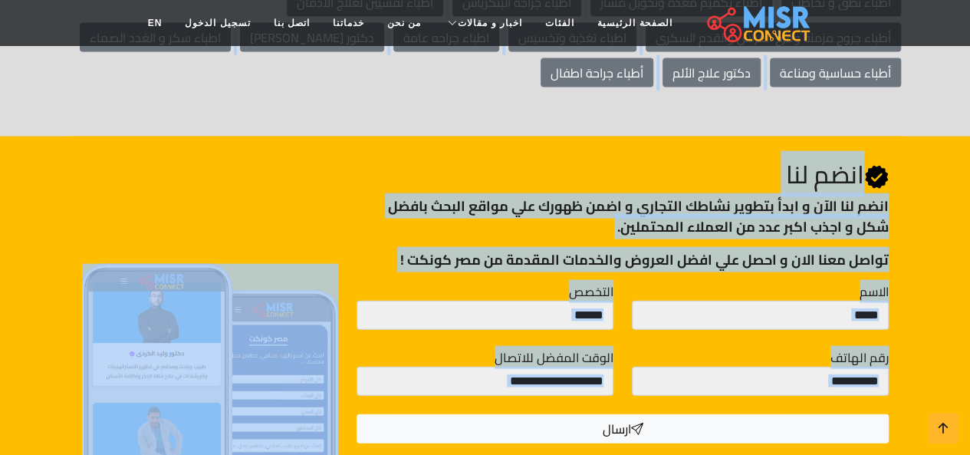
scroll to position [4518, 0]
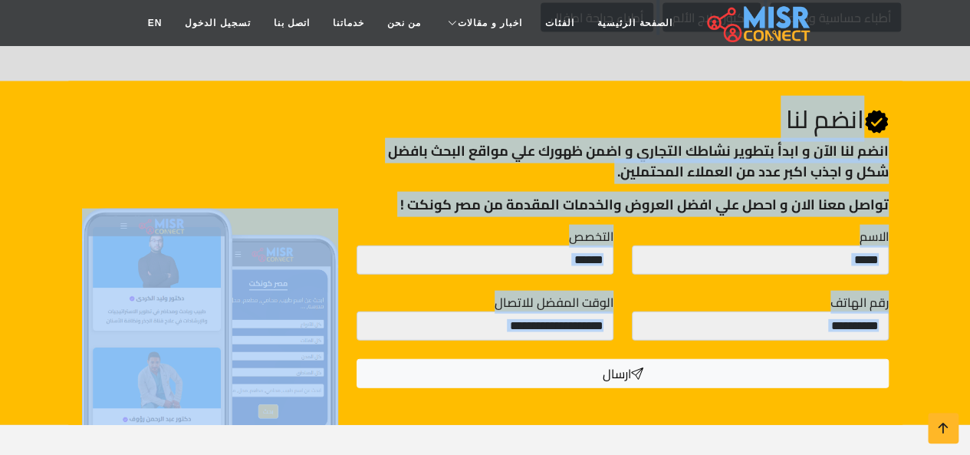
drag, startPoint x: 633, startPoint y: 174, endPoint x: 981, endPoint y: 485, distance: 465.9
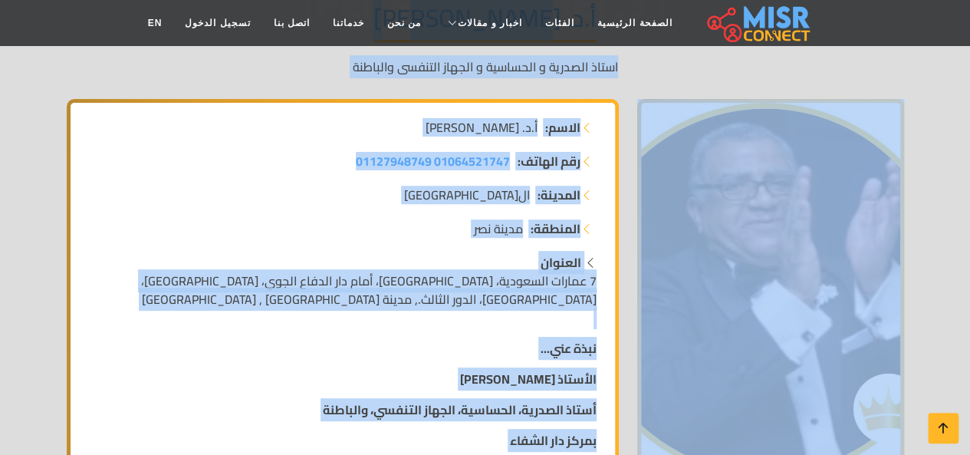
scroll to position [0, 0]
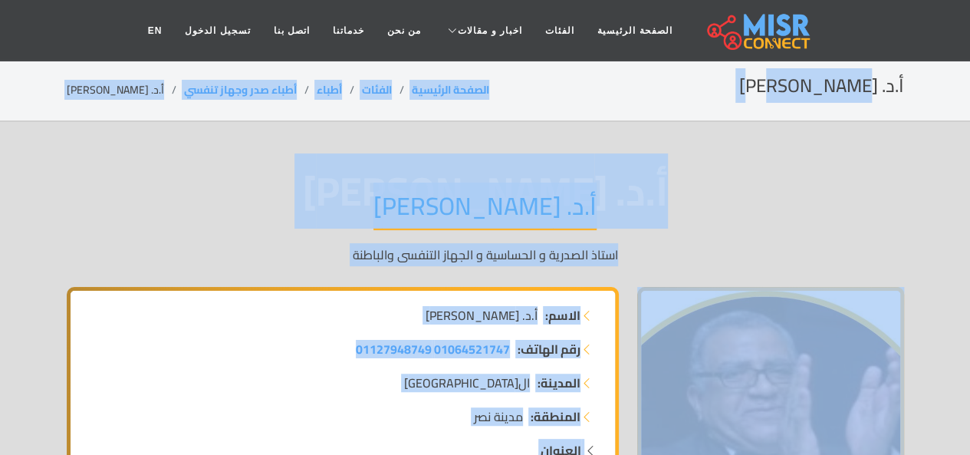
drag, startPoint x: 853, startPoint y: 454, endPoint x: 948, endPoint y: -42, distance: 505.1
click at [735, 197] on div "أ.د. [PERSON_NAME].د. [PERSON_NAME] الصدرية و الحساسية و الجهاز التنفسى والباطنة" at bounding box center [485, 227] width 837 height 119
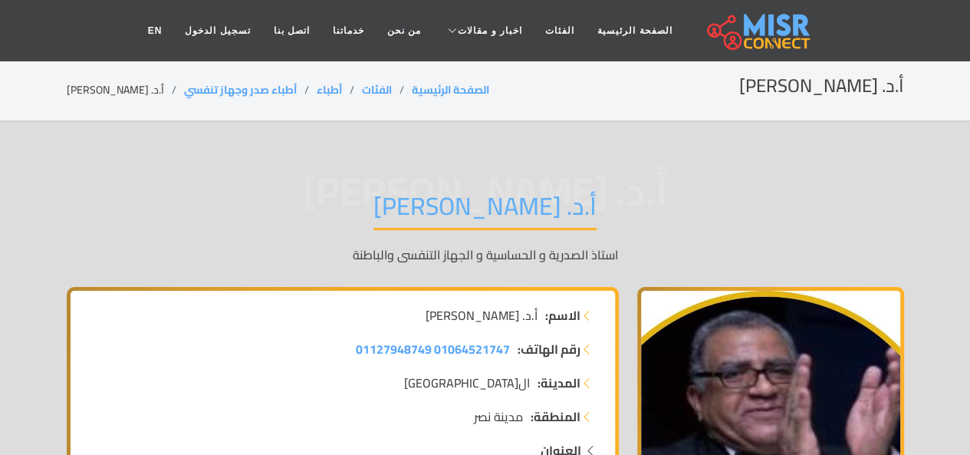
click at [735, 197] on div "أ.د. [PERSON_NAME].د. [PERSON_NAME] الصدرية و الحساسية و الجهاز التنفسى والباطنة" at bounding box center [485, 227] width 837 height 119
drag, startPoint x: 735, startPoint y: 197, endPoint x: 618, endPoint y: -67, distance: 288.3
click at [133, 31] on header "الصفحة الرئيسية الفئات اخبار و مقالات أخبار الرياضة حوادث اخبار طبية مشاهير اخب…" at bounding box center [485, 30] width 970 height 61
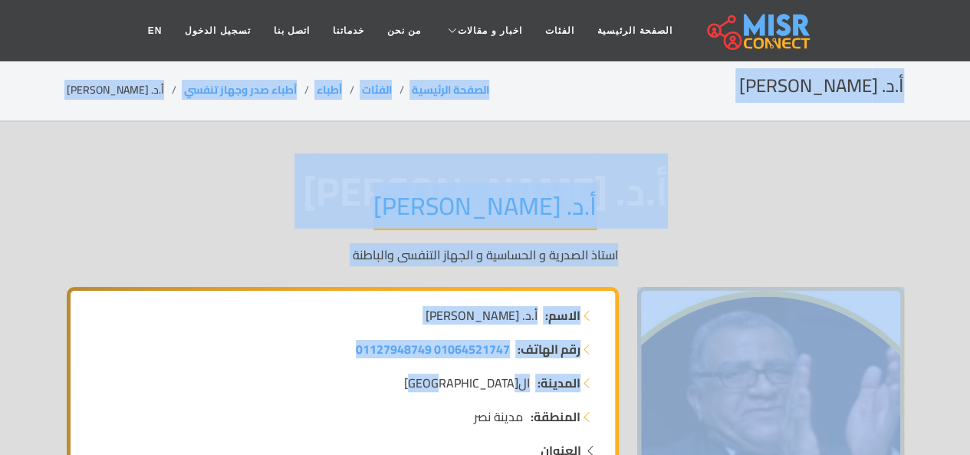
drag, startPoint x: 133, startPoint y: 31, endPoint x: 523, endPoint y: 383, distance: 524.4
click at [410, 239] on div "أ.د. [PERSON_NAME].د. [PERSON_NAME] الصدرية و الحساسية و الجهاز التنفسى والباطنة" at bounding box center [485, 227] width 837 height 119
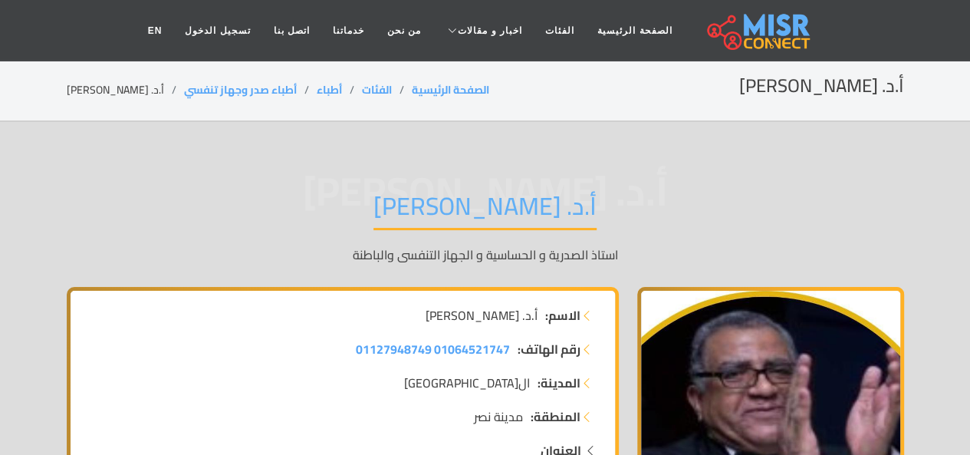
click at [410, 239] on div "أ.د. [PERSON_NAME].د. [PERSON_NAME] الصدرية و الحساسية و الجهاز التنفسى والباطنة" at bounding box center [485, 227] width 837 height 119
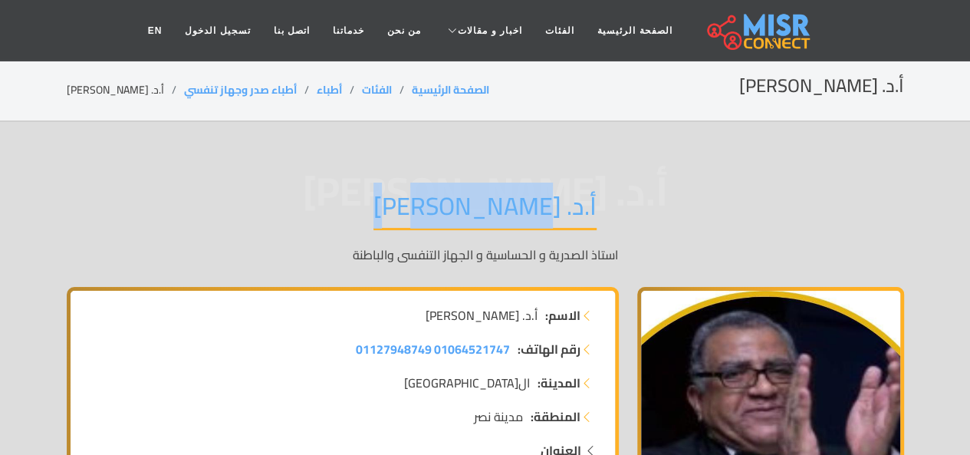
drag, startPoint x: 410, startPoint y: 239, endPoint x: 350, endPoint y: 151, distance: 107.0
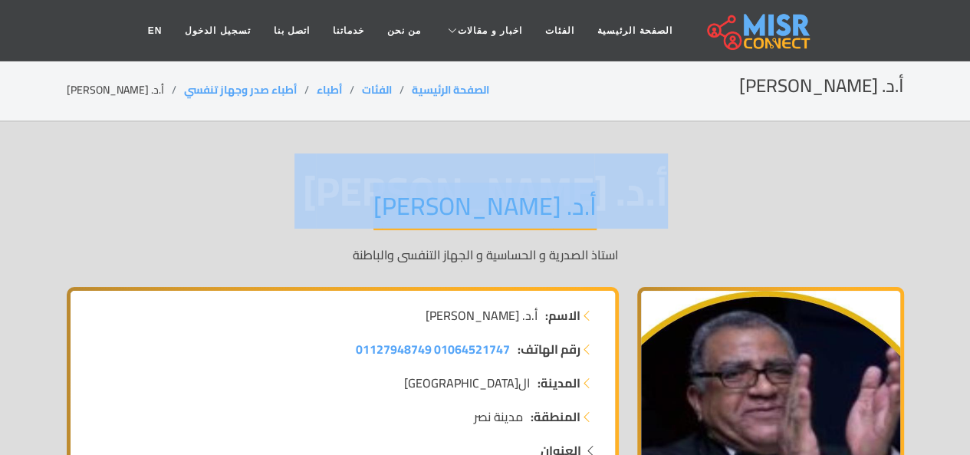
drag, startPoint x: 350, startPoint y: 151, endPoint x: 362, endPoint y: 207, distance: 57.3
click at [362, 191] on span "أ.د. [PERSON_NAME]" at bounding box center [485, 191] width 837 height 0
